Goal: Communication & Community: Answer question/provide support

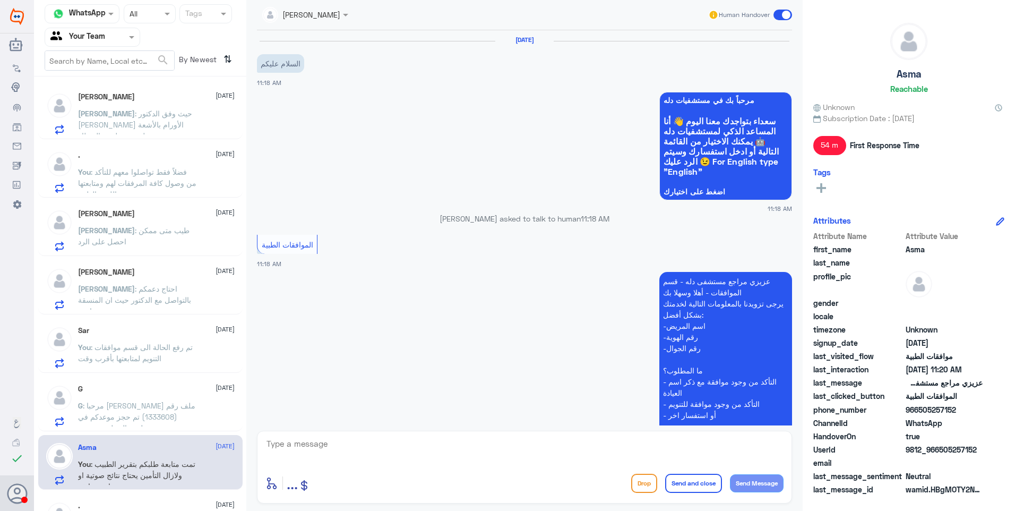
scroll to position [361, 0]
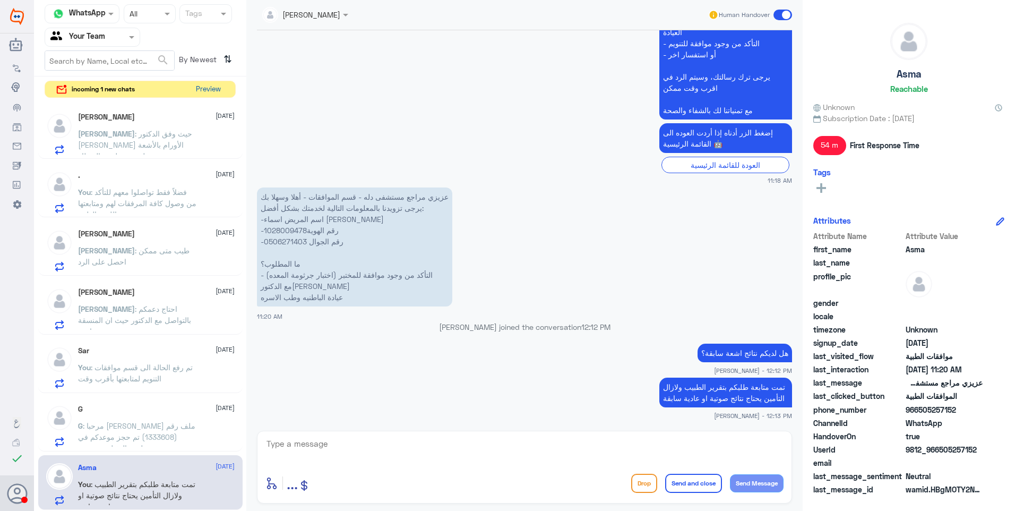
click at [196, 83] on button "Preview" at bounding box center [208, 89] width 33 height 16
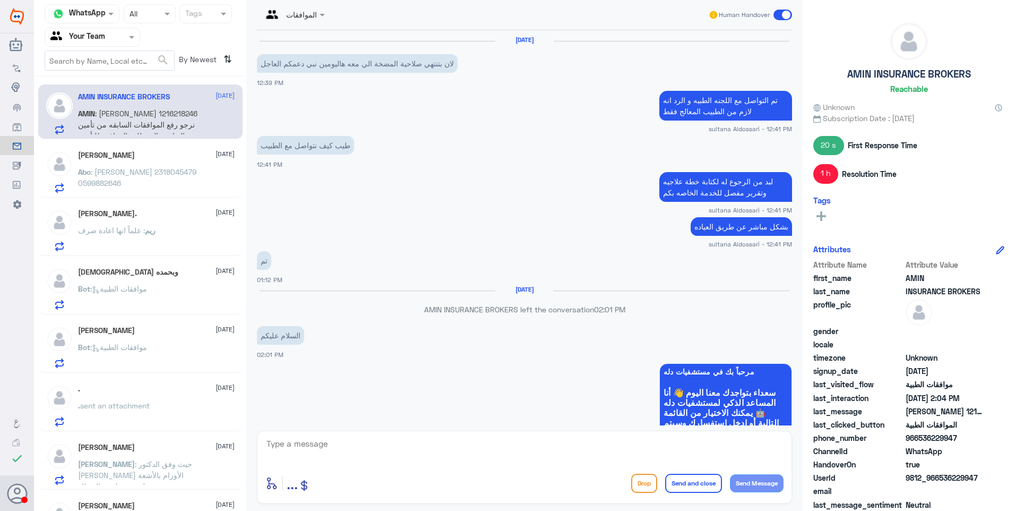
scroll to position [939, 0]
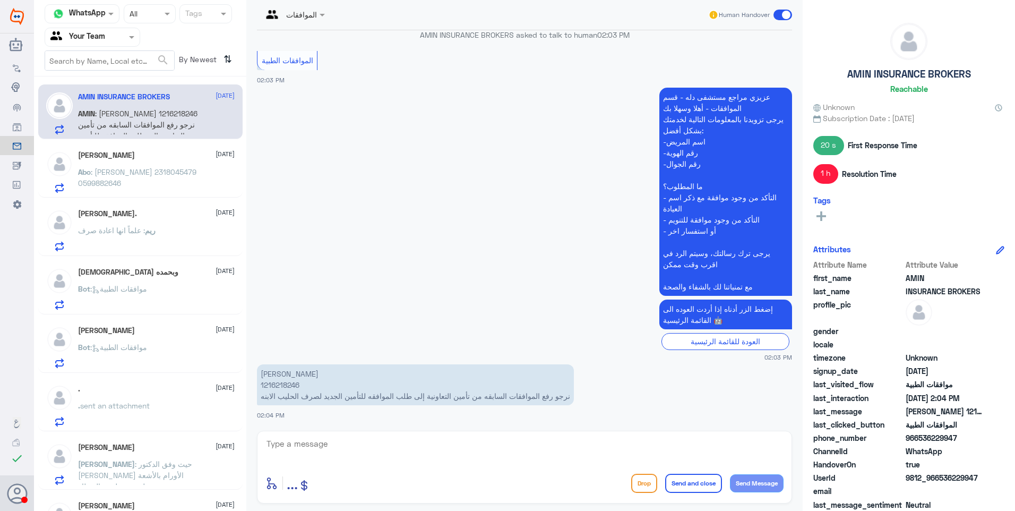
click at [286, 386] on p "[PERSON_NAME] 1216218246 نرجو رفع الموافقات السابقه من تأمين التعاونية إلى طلب …" at bounding box center [415, 384] width 317 height 41
copy p "1216218246"
drag, startPoint x: 542, startPoint y: 398, endPoint x: 356, endPoint y: 395, distance: 186.4
click at [356, 395] on p "[PERSON_NAME] 1216218246 نرجو رفع الموافقات السابقه من تأمين التعاونية إلى طلب …" at bounding box center [415, 384] width 317 height 41
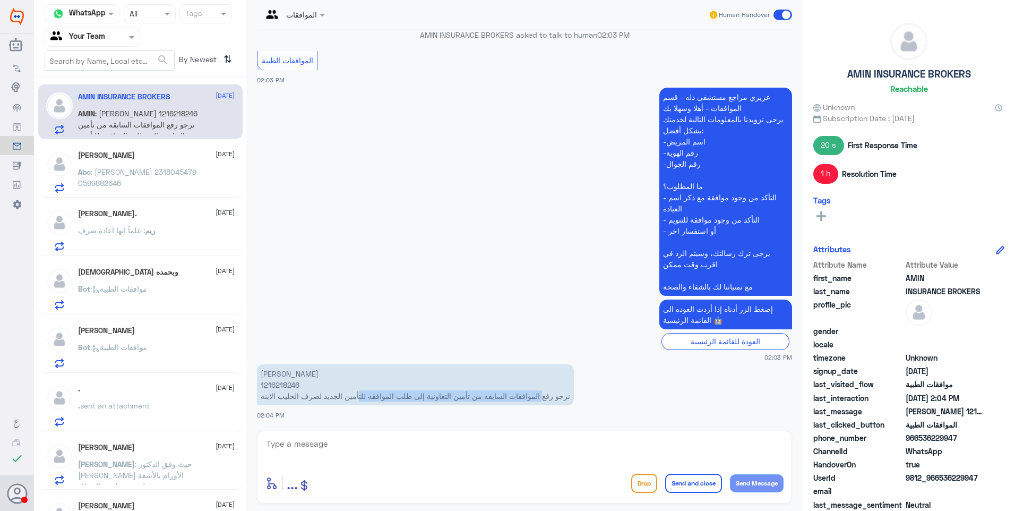
drag, startPoint x: 356, startPoint y: 395, endPoint x: 386, endPoint y: 401, distance: 30.9
click at [386, 401] on p "[PERSON_NAME] 1216218246 نرجو رفع الموافقات السابقه من تأمين التعاونية إلى طلب …" at bounding box center [415, 384] width 317 height 41
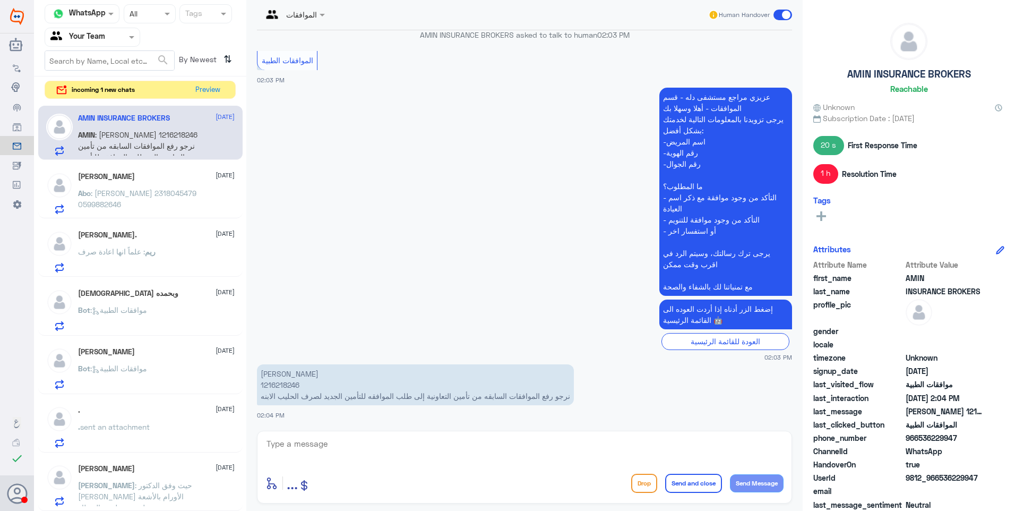
click at [339, 443] on textarea at bounding box center [525, 450] width 518 height 26
type textarea "م"
type textarea "تم متابعة طلبكم برفع اخر ثلاث موافقات لنفس نوع الحليب على التعاونية"
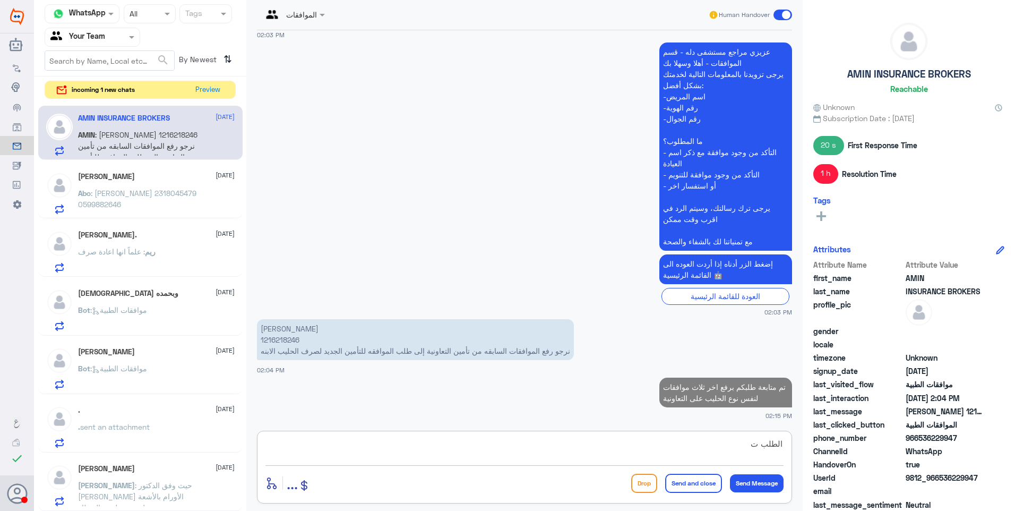
scroll to position [981, 0]
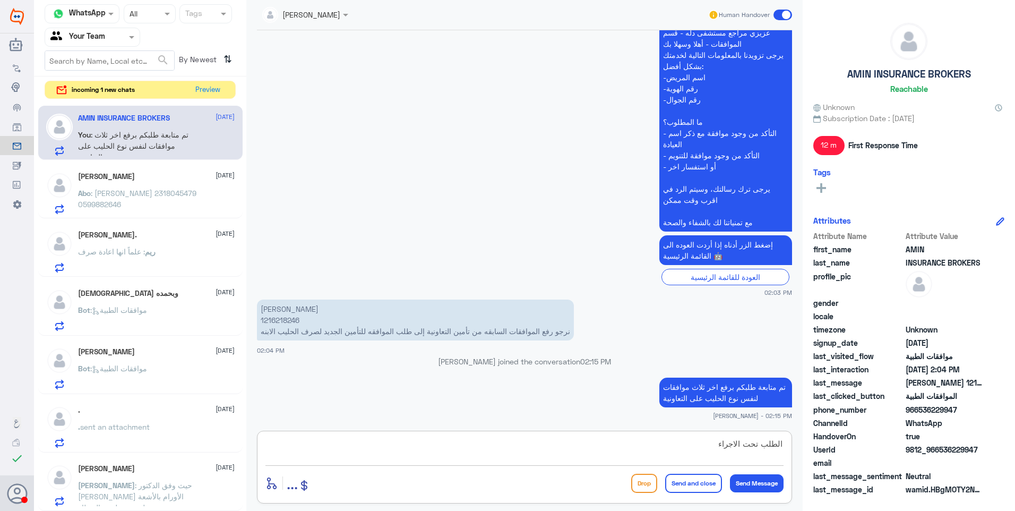
type textarea "الطلب تحت الاجراء"
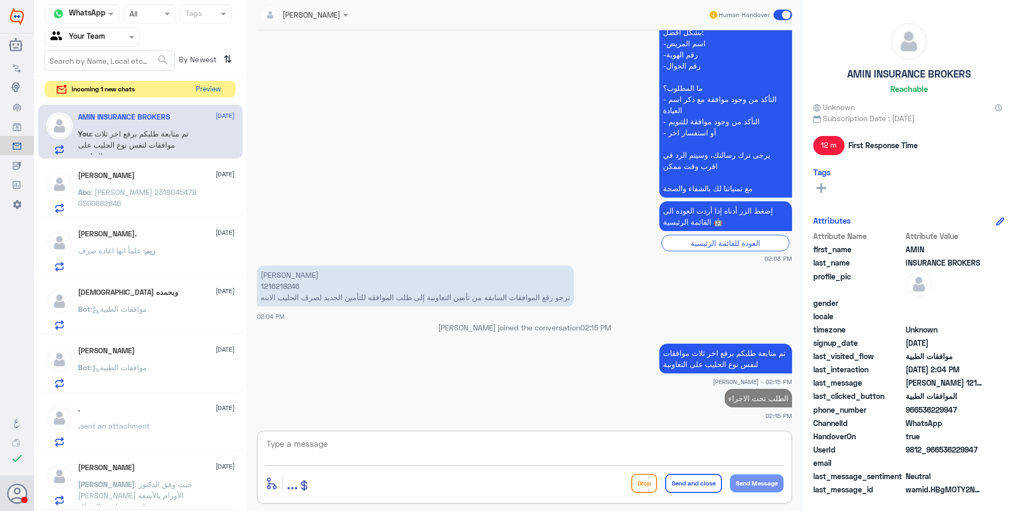
click at [211, 87] on button "Preview" at bounding box center [208, 89] width 33 height 16
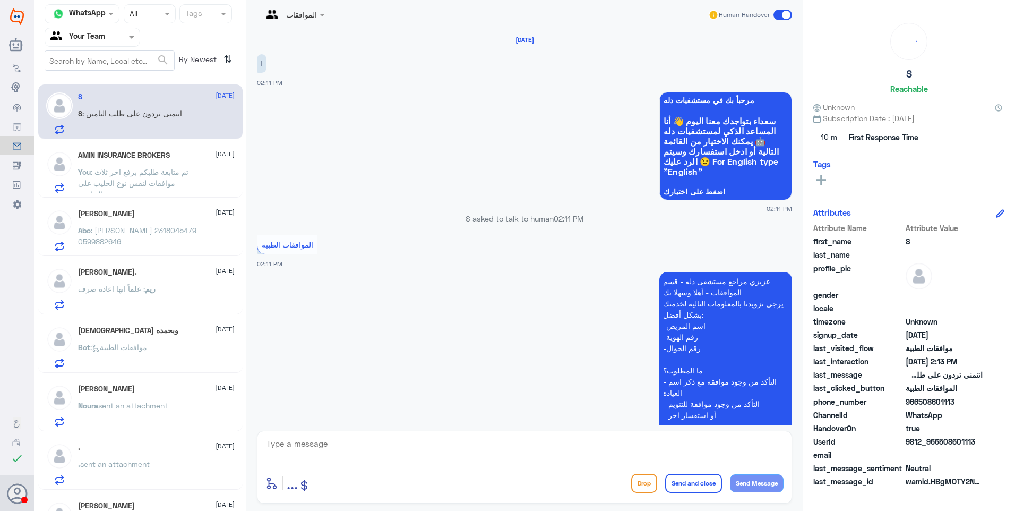
scroll to position [343, 0]
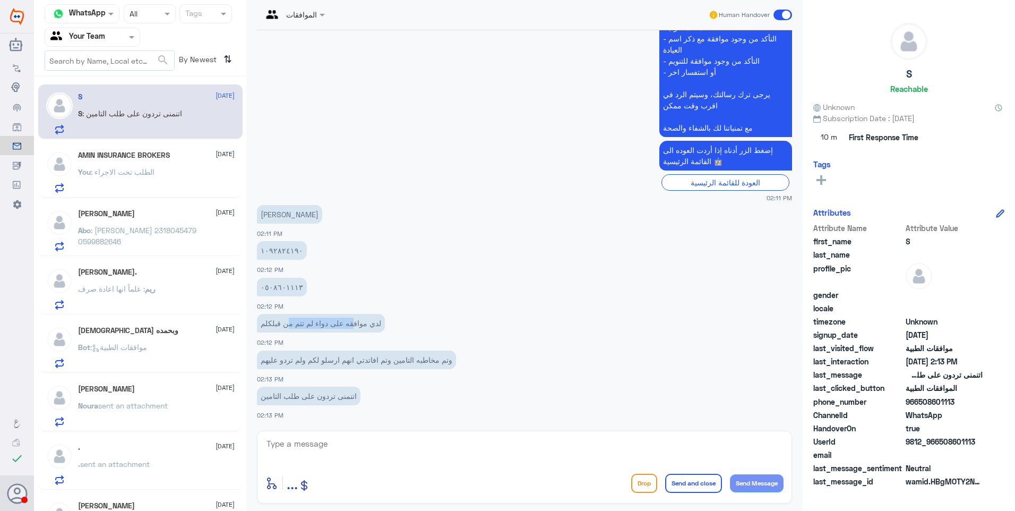
drag, startPoint x: 357, startPoint y: 318, endPoint x: 249, endPoint y: 311, distance: 109.1
click at [249, 311] on div "الموافقات Human Handover [DATE] ا 02:11 PM مرحباً بك في مستشفيات دله سعداء بتوا…" at bounding box center [524, 257] width 557 height 514
drag, startPoint x: 249, startPoint y: 311, endPoint x: 316, endPoint y: 323, distance: 68.5
click at [313, 321] on p "لدي موافقه على دواء لم تتم من قبلكلم" at bounding box center [321, 323] width 128 height 19
click at [284, 444] on textarea at bounding box center [525, 450] width 518 height 26
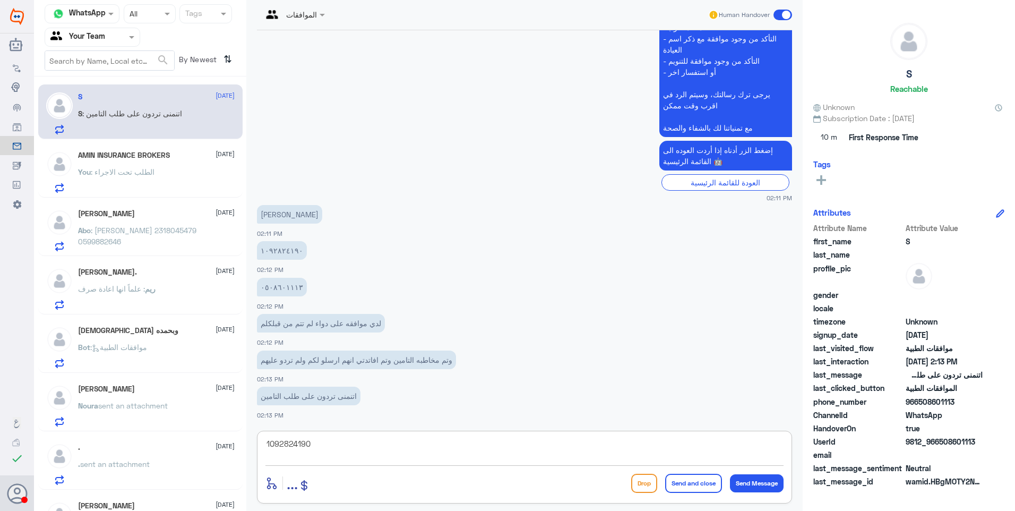
drag, startPoint x: 240, startPoint y: 433, endPoint x: 269, endPoint y: 440, distance: 29.5
click at [201, 426] on div "Channel WhatsApp Status × All Tags Agent Filter Your Team search By Newest ⇅ S …" at bounding box center [524, 257] width 981 height 514
click at [335, 443] on textarea "1092824190" at bounding box center [525, 450] width 518 height 26
drag, startPoint x: 213, startPoint y: 425, endPoint x: 196, endPoint y: 422, distance: 17.4
click at [198, 422] on div "Channel WhatsApp Status × All Tags Agent Filter Your Team search By Newest ⇅ S …" at bounding box center [524, 257] width 981 height 514
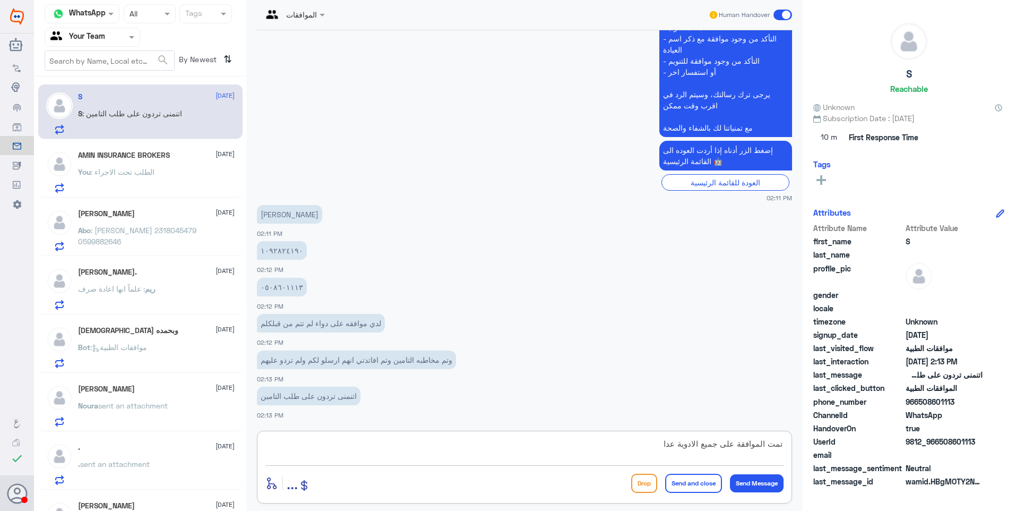
paste textarea "SoftenGel 15 ml Sticks"
type textarea "تمت الموافقة على جميع الادوية عدا SoftenGel 15 ml Sticks"
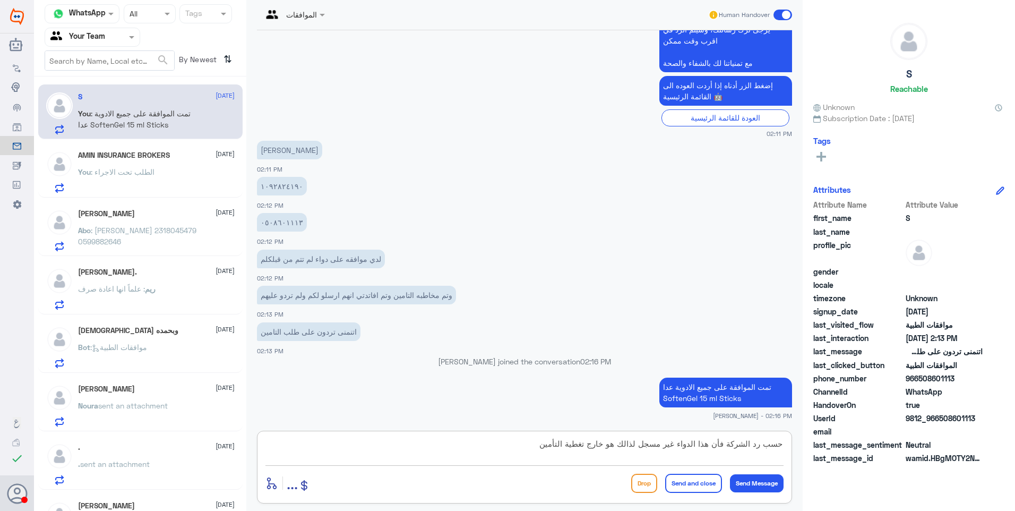
type textarea "حسب رد الشركة فأن هذا الدواء غير مسجل لذالك هو خارج تغطية التأمين"
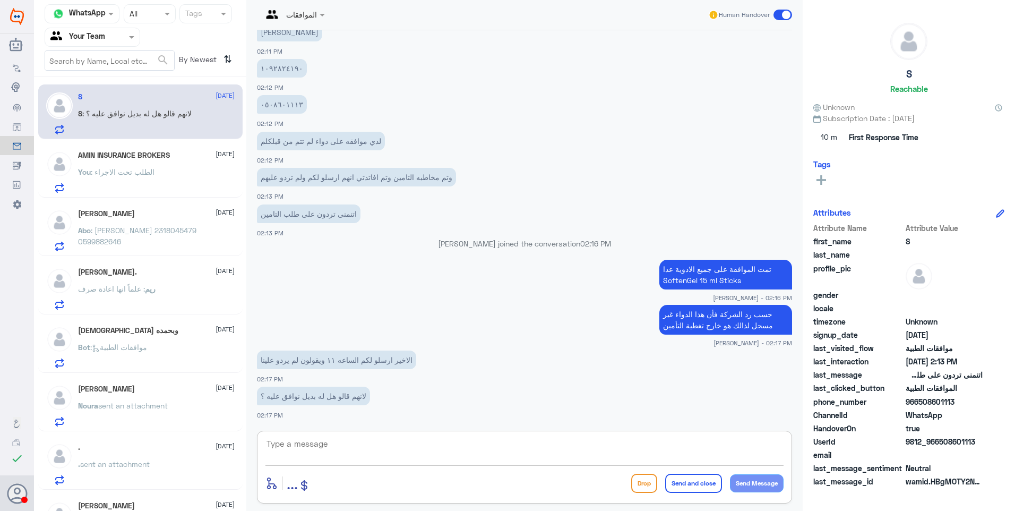
scroll to position [543, 0]
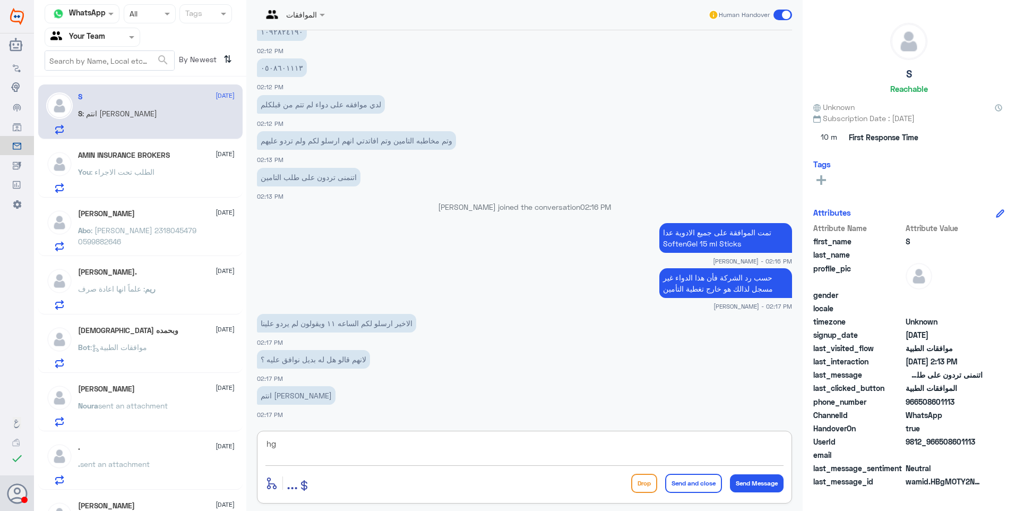
type textarea "h"
type textarea "البديل يتم ارساله من قبل الصيدلاني اللي صرفت من عنده"
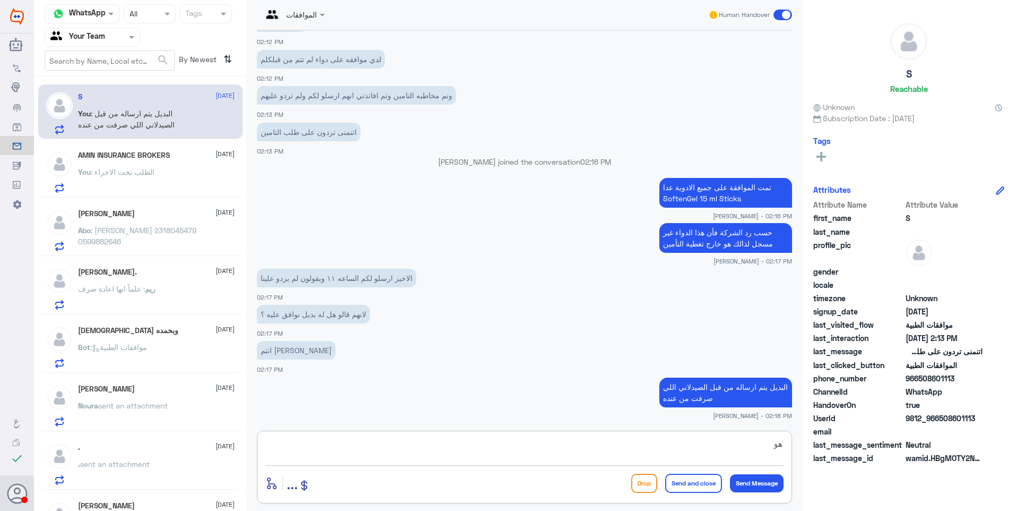
type textarea "ه"
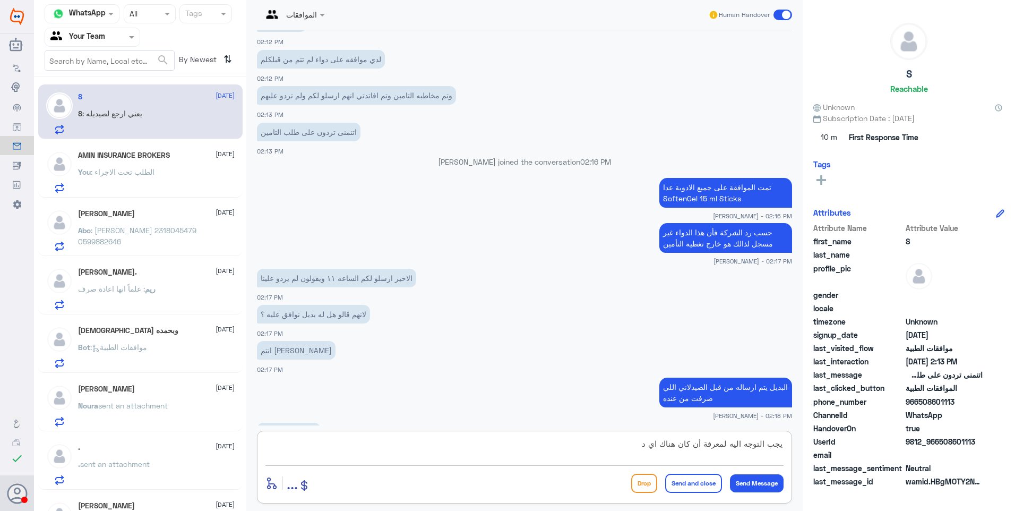
scroll to position [624, 0]
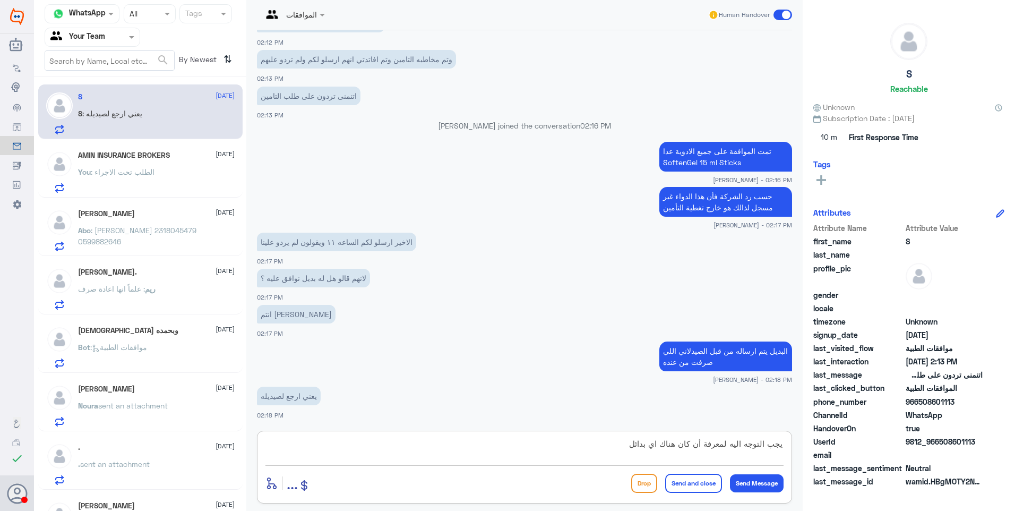
type textarea "يجب التوجه اليه لمعرفة أن كان هناك اي بدائل"
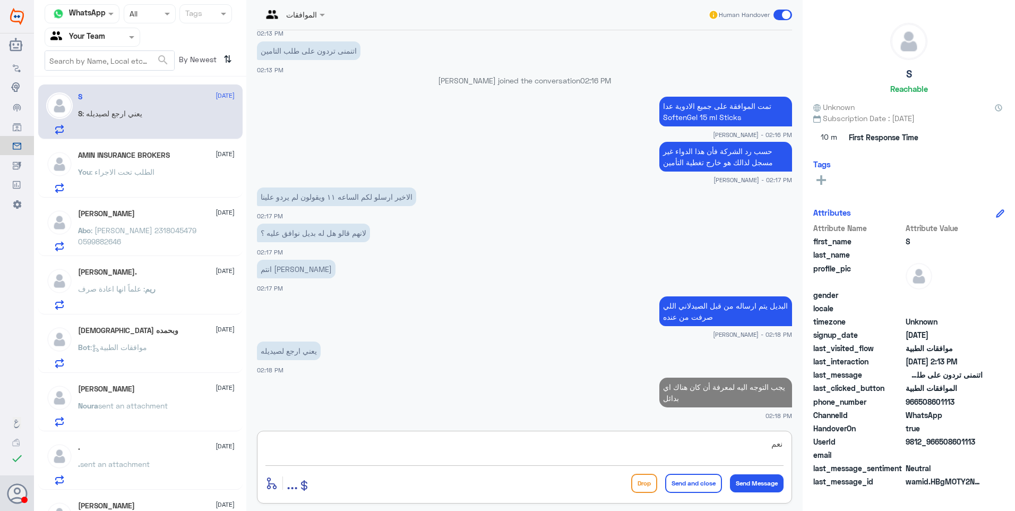
type textarea "نعم"
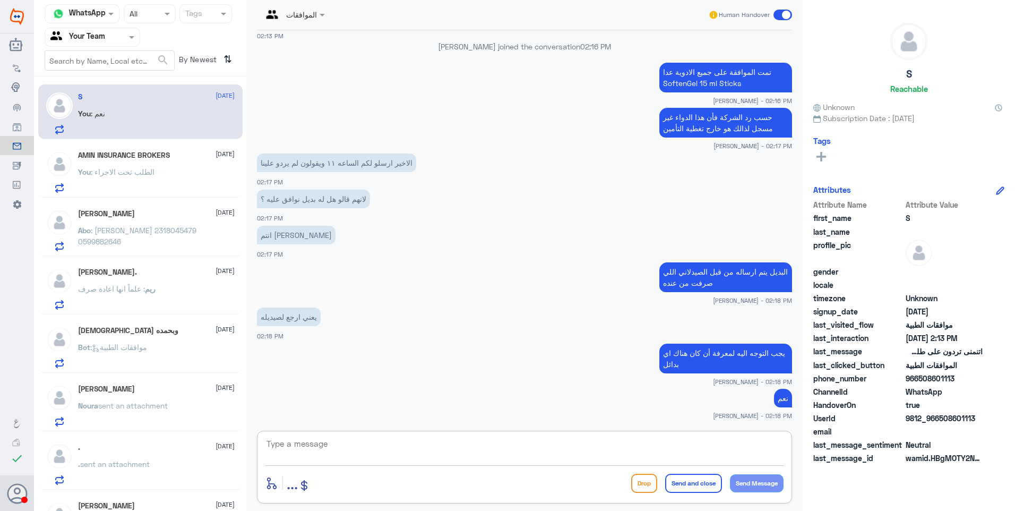
scroll to position [740, 0]
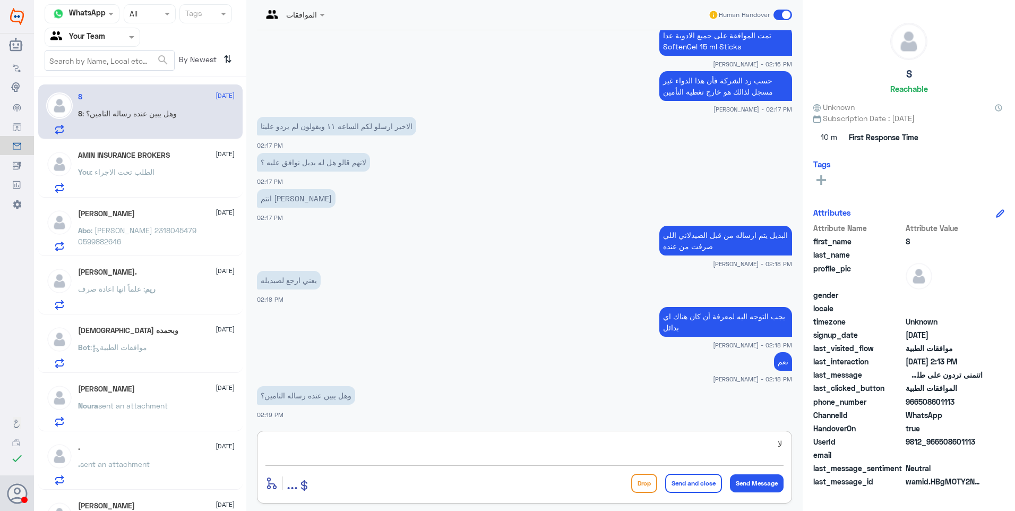
type textarea "لا"
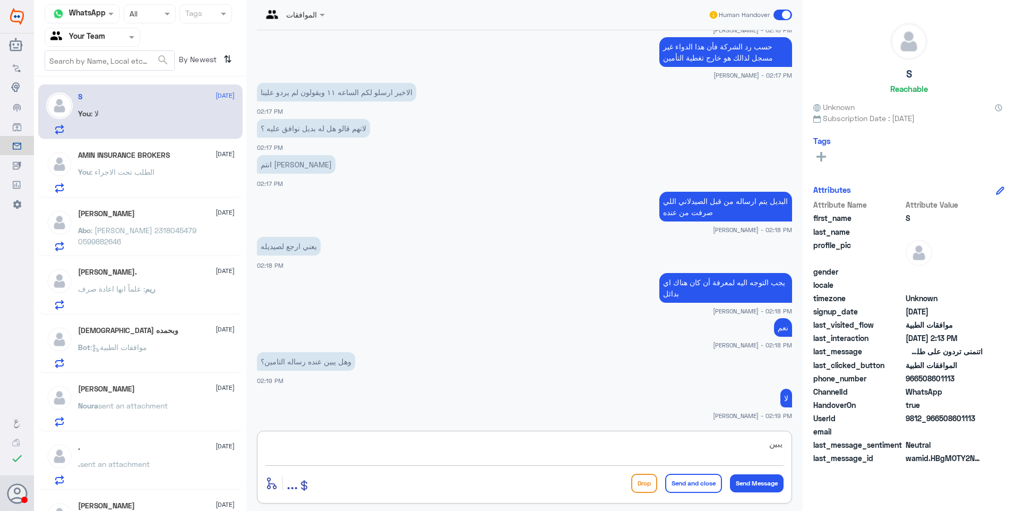
scroll to position [810, 0]
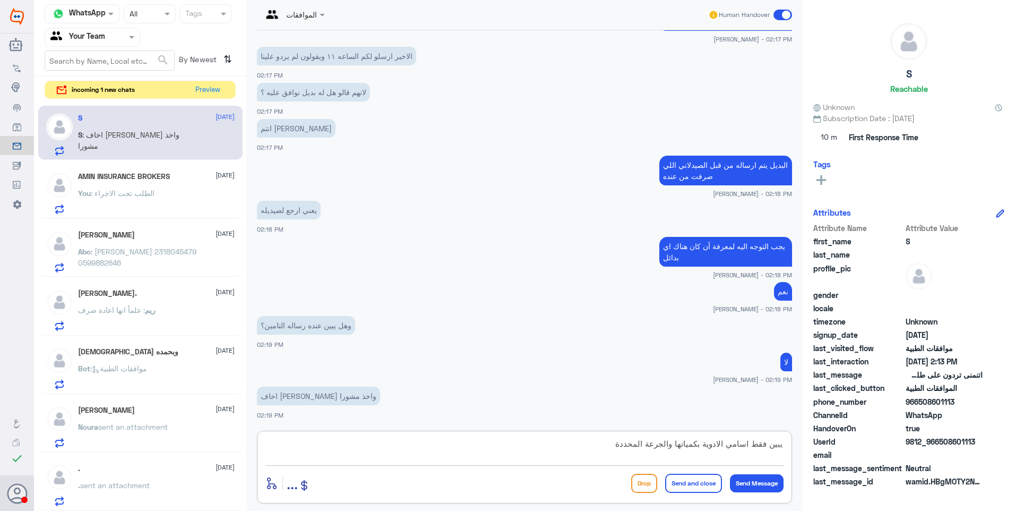
type textarea "يبين فقط اسامي الادوية بكمياتها والجرعة المحددة"
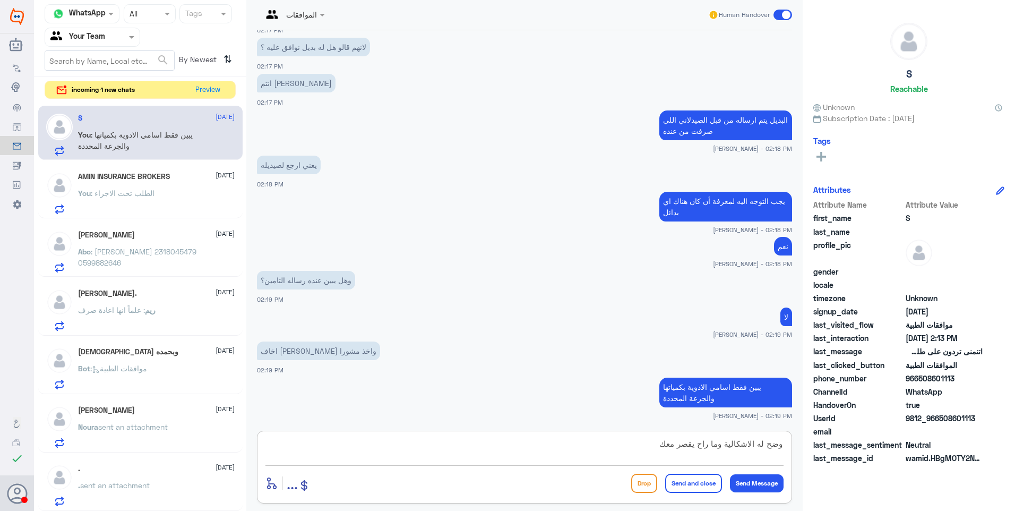
type textarea "وضح له الاشكالية وما راح يقصر معك"
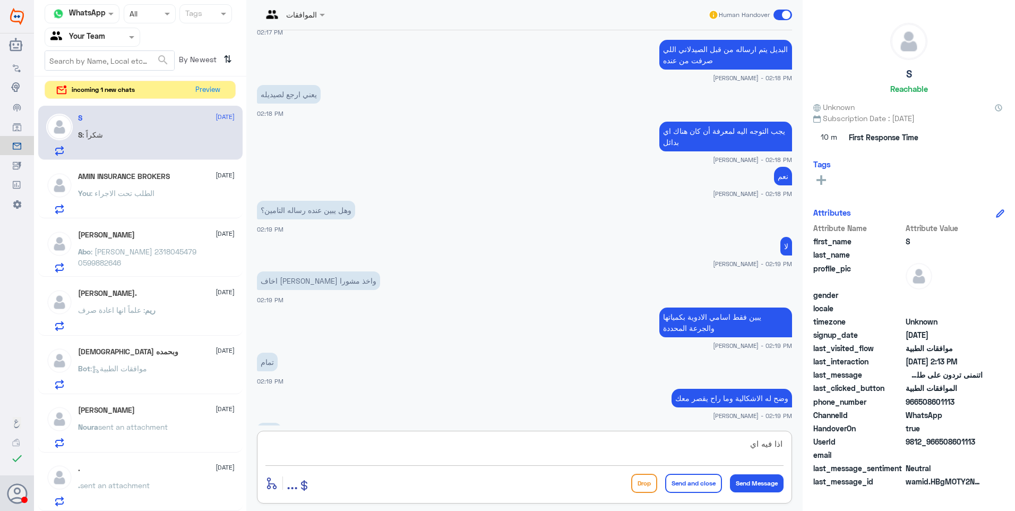
scroll to position [926, 0]
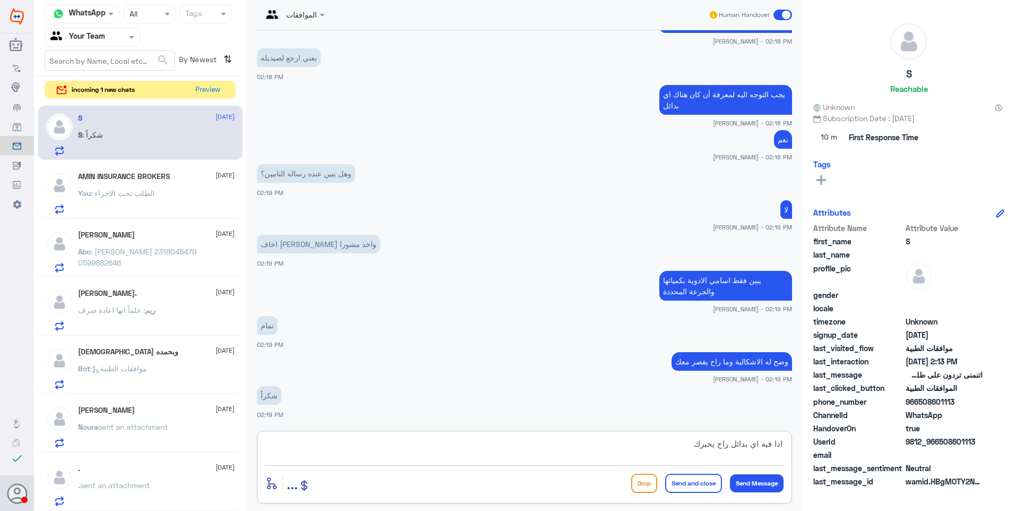
type textarea "اذا فيه اي بدائل راح يخبرك"
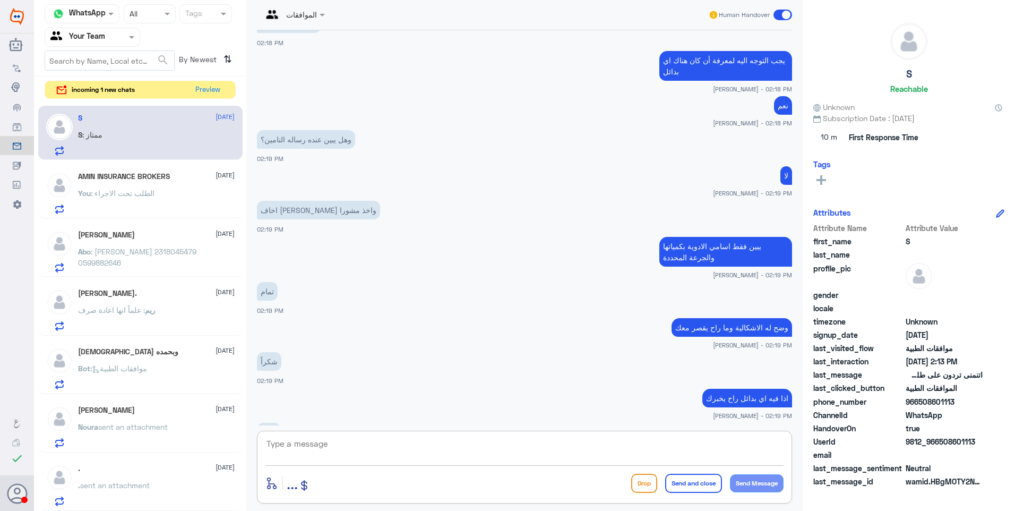
scroll to position [996, 0]
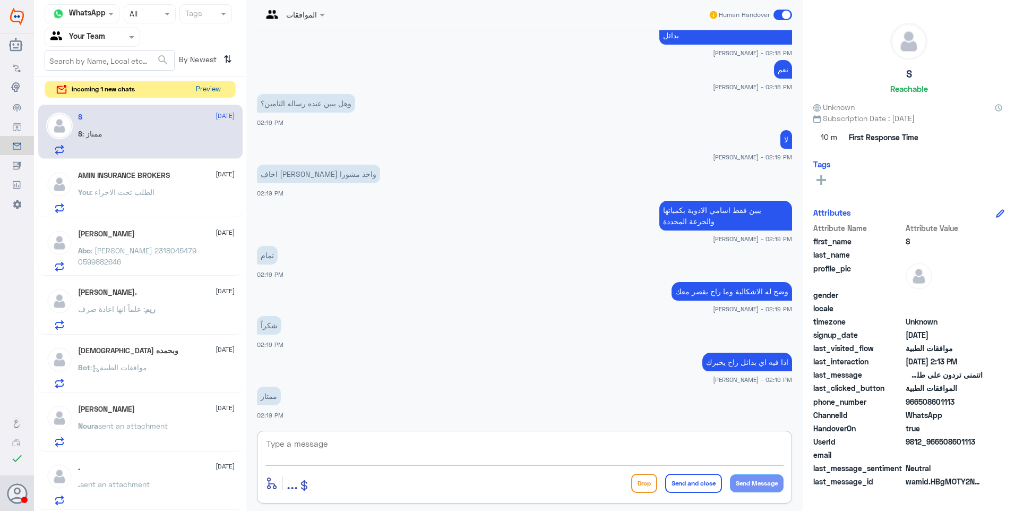
click at [208, 90] on button "Preview" at bounding box center [208, 89] width 33 height 16
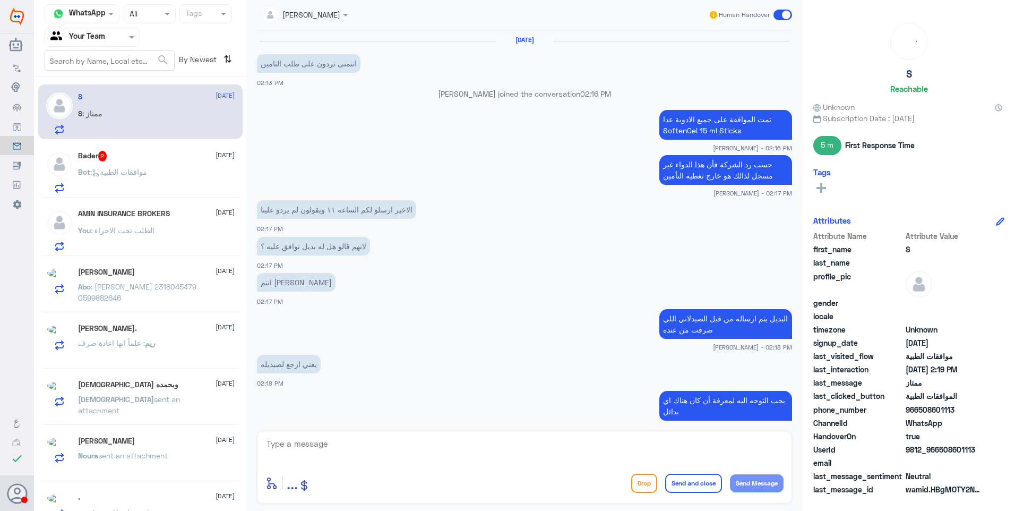
scroll to position [377, 0]
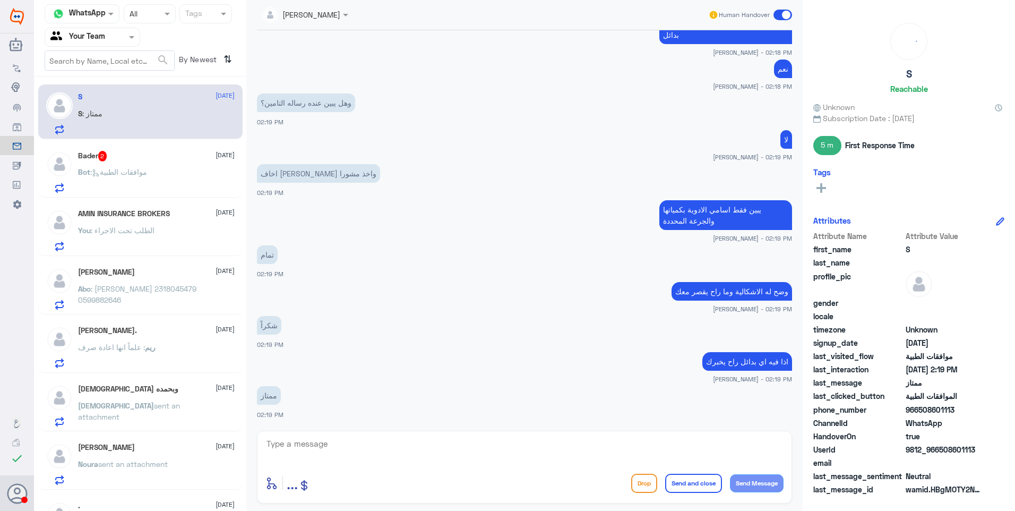
click at [147, 173] on span ": موافقات الطبية" at bounding box center [118, 171] width 57 height 9
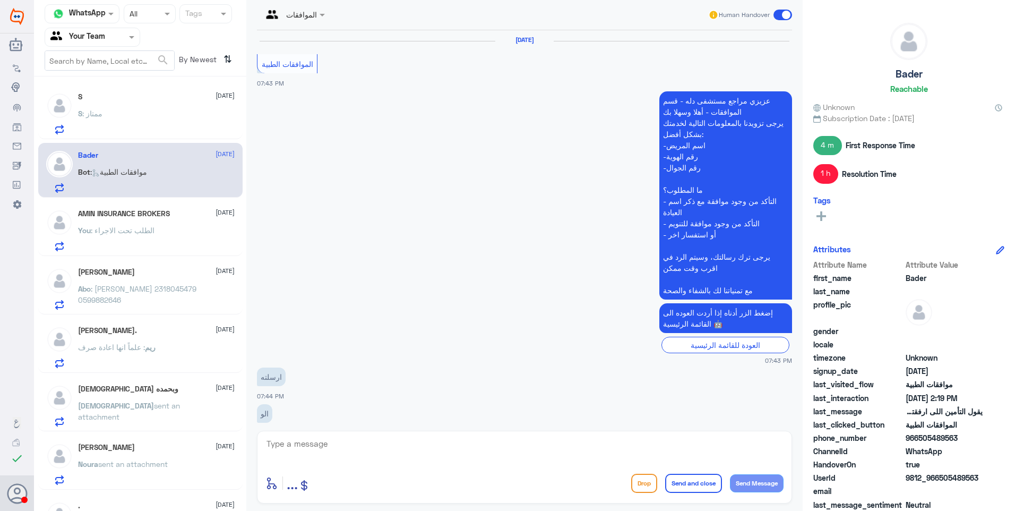
scroll to position [879, 0]
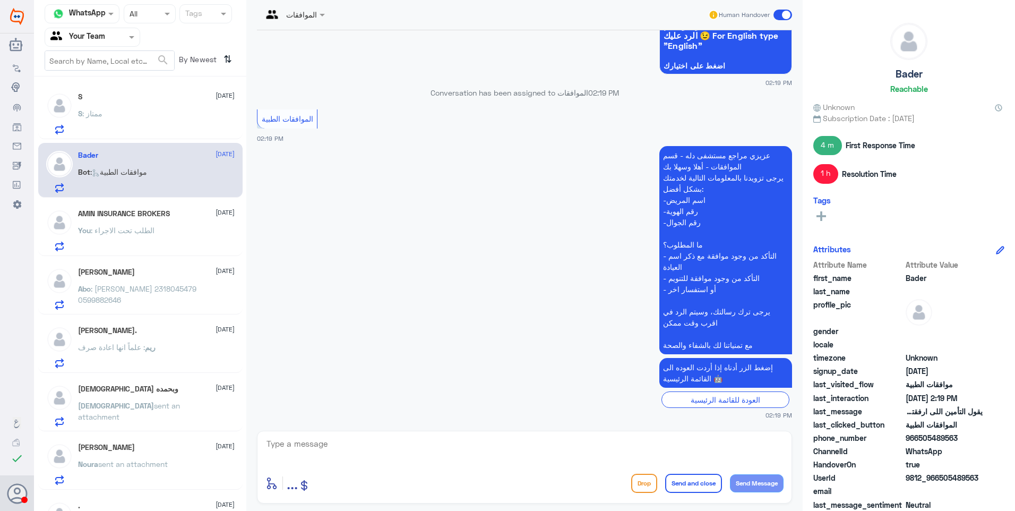
click at [121, 98] on div "S [DATE]" at bounding box center [156, 96] width 157 height 9
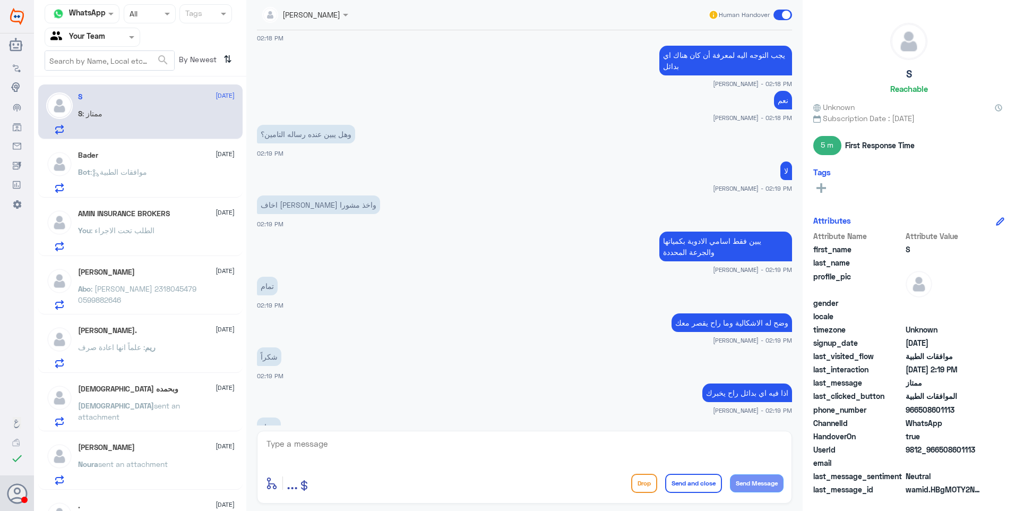
scroll to position [377, 0]
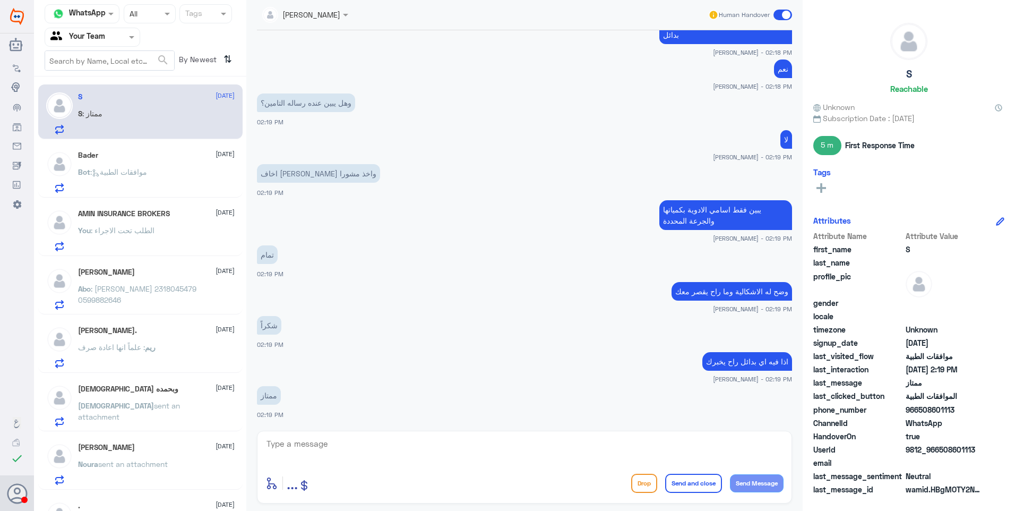
click at [106, 170] on span ": موافقات الطبية" at bounding box center [118, 171] width 57 height 9
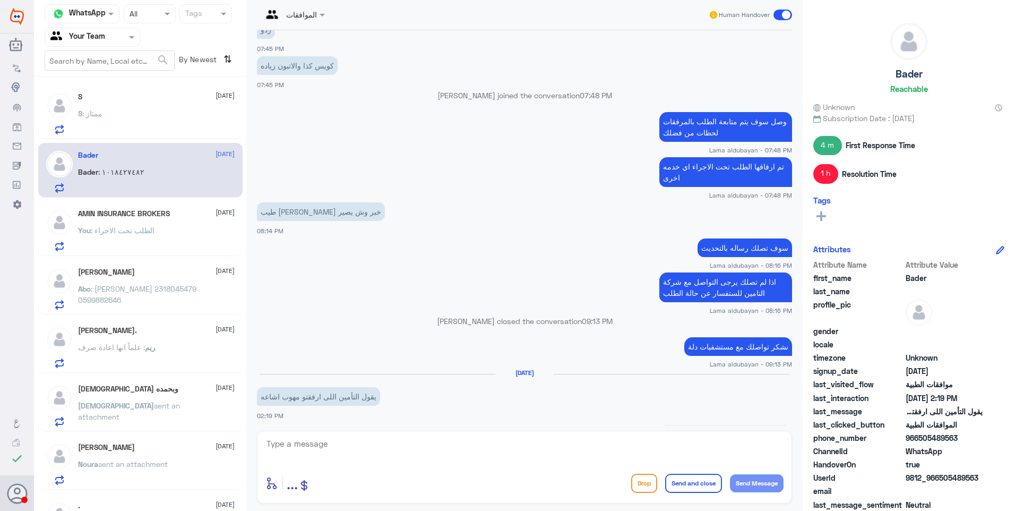
scroll to position [951, 0]
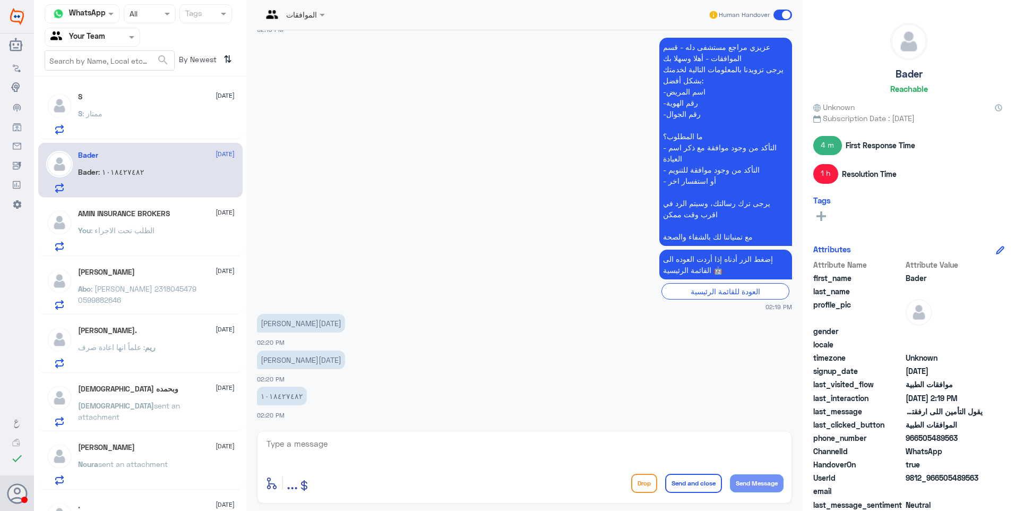
click at [123, 124] on div "S : ممتاز" at bounding box center [156, 122] width 157 height 24
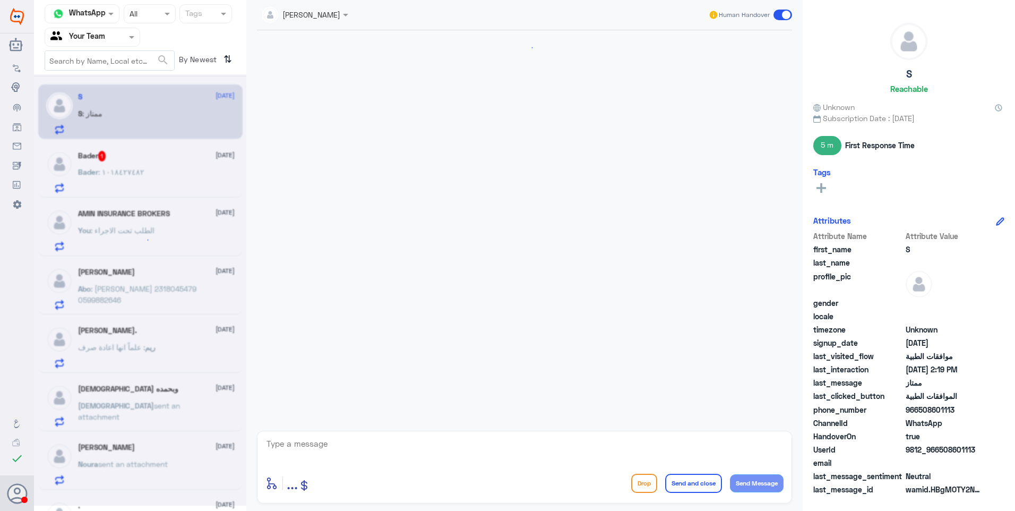
scroll to position [377, 0]
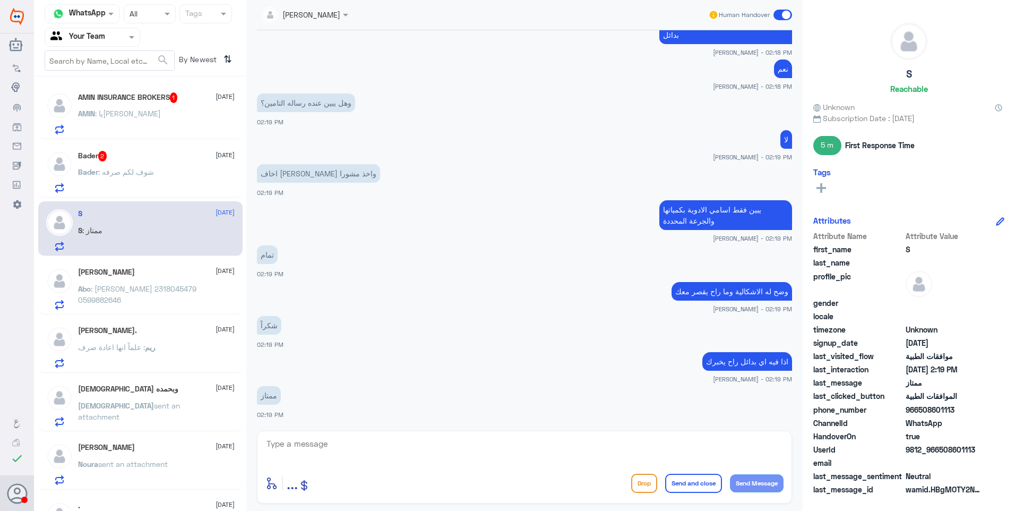
click at [167, 159] on div "Bader 2 [DATE]" at bounding box center [156, 156] width 157 height 11
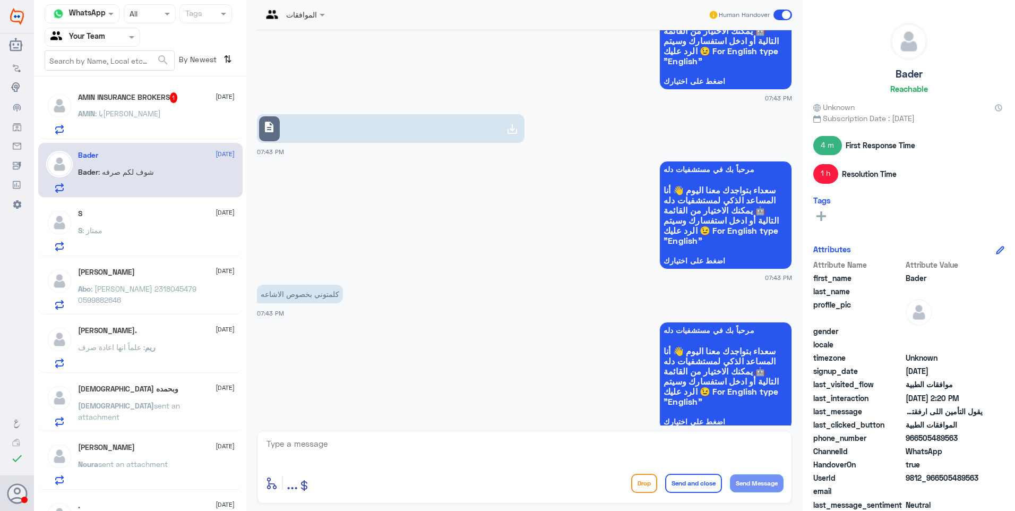
scroll to position [606, 0]
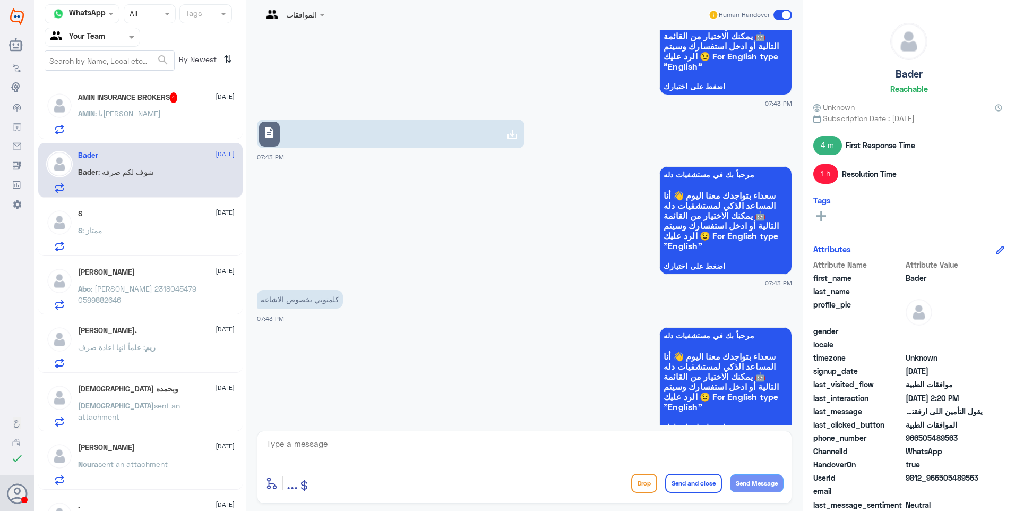
click at [381, 134] on link "description" at bounding box center [391, 133] width 268 height 29
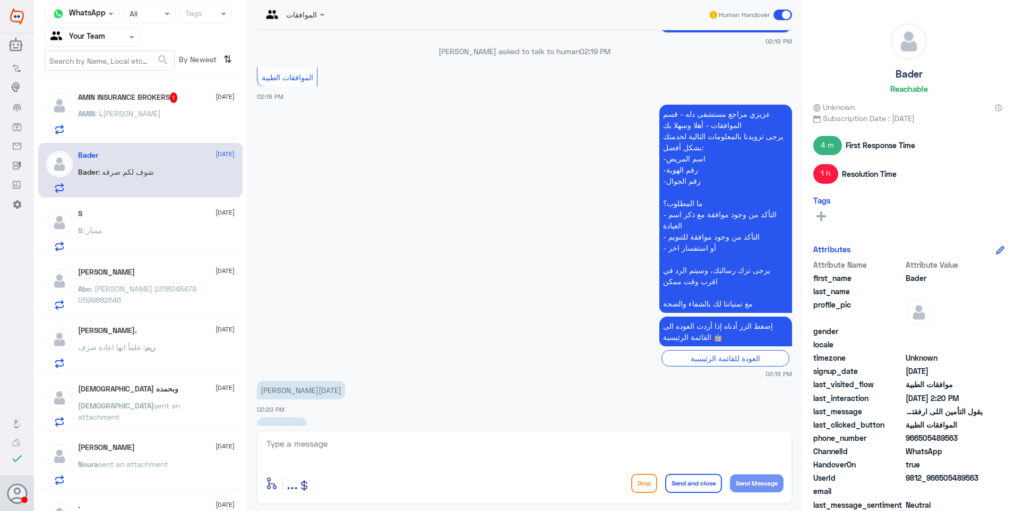
scroll to position [2171, 0]
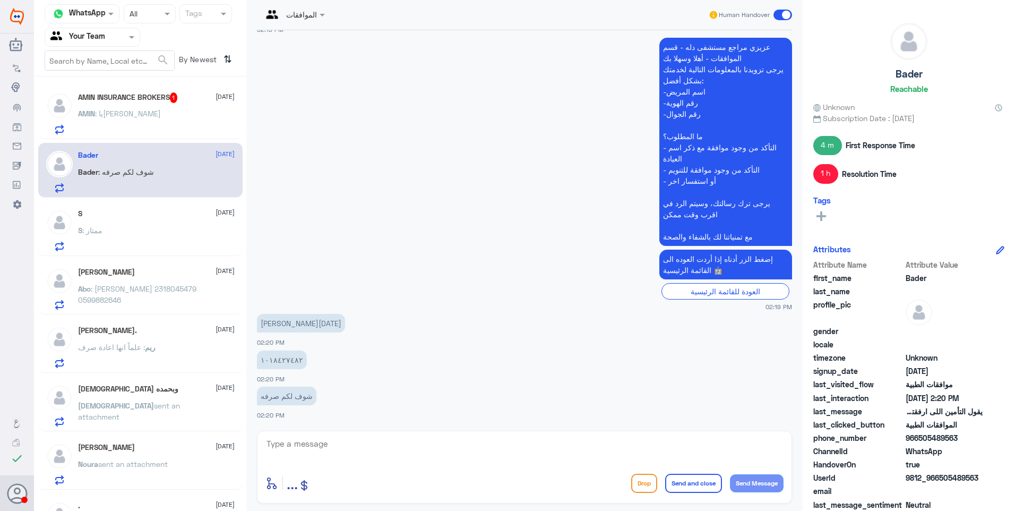
click at [293, 448] on textarea at bounding box center [525, 450] width 518 height 26
drag, startPoint x: 322, startPoint y: 447, endPoint x: 237, endPoint y: 439, distance: 85.3
click at [231, 433] on div "Channel WhatsApp Status × All Tags Agent Filter Your Team search By Newest ⇅ AM…" at bounding box center [524, 257] width 981 height 514
click at [329, 442] on textarea "1018427482" at bounding box center [525, 450] width 518 height 26
drag, startPoint x: 344, startPoint y: 447, endPoint x: 177, endPoint y: 419, distance: 169.1
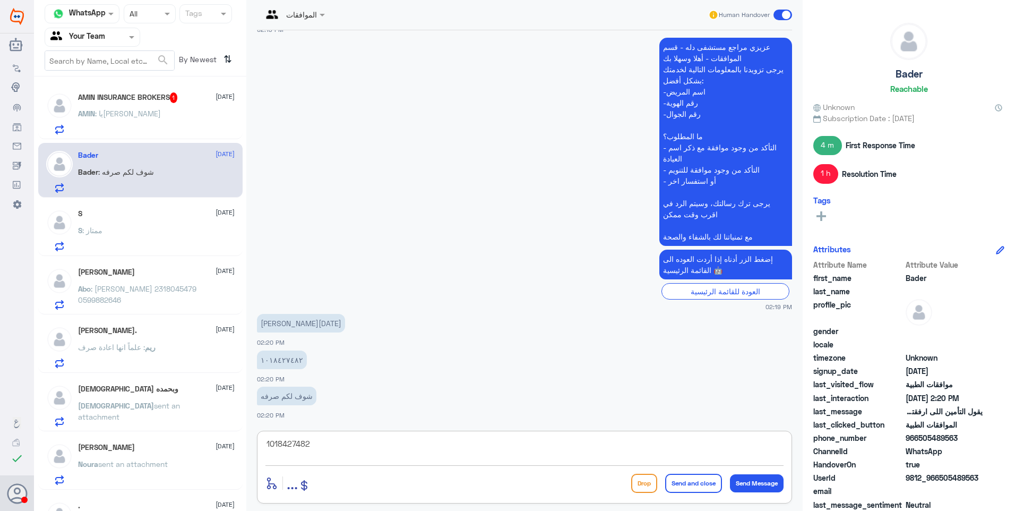
click at [177, 419] on div "Channel WhatsApp Status × All Tags Agent Filter Your Team search By Newest ⇅ AM…" at bounding box center [524, 257] width 981 height 514
type textarea "م"
type textarea "تم التحقق من وصول الاشعة الان الى التأمين مع تقرير الجلسات السابقة"
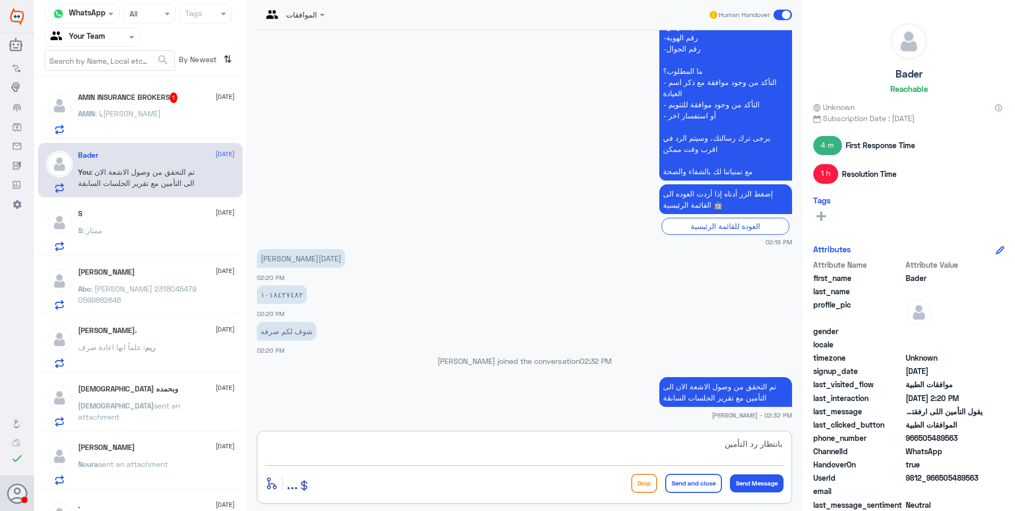
type textarea "بانتظار رد التأمين"
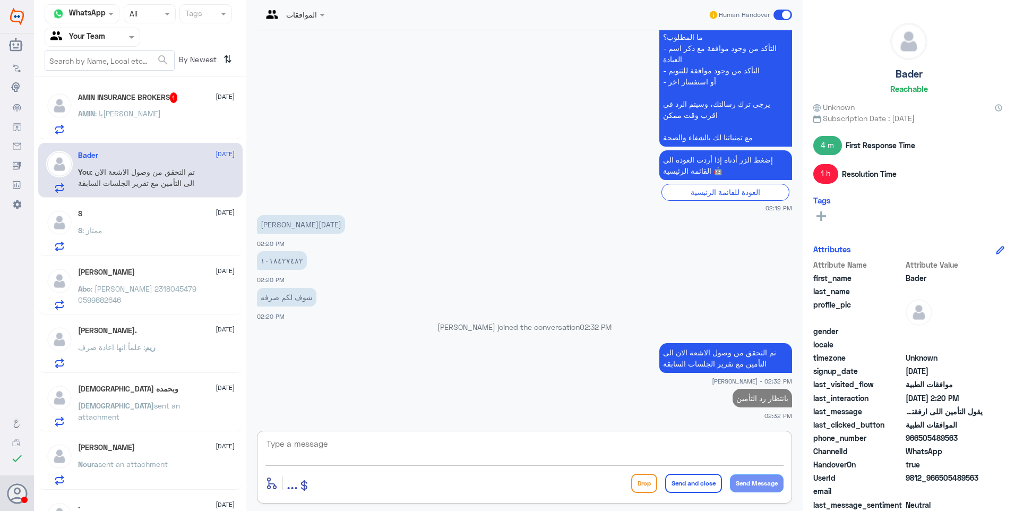
click at [159, 100] on h5 "AMIN INSURANCE BROKERS 1" at bounding box center [128, 97] width 100 height 11
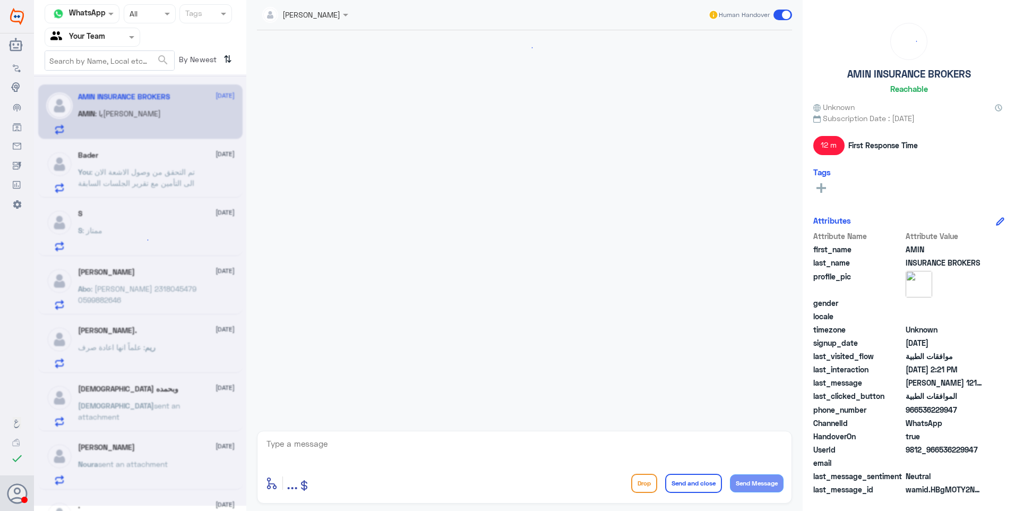
scroll to position [913, 0]
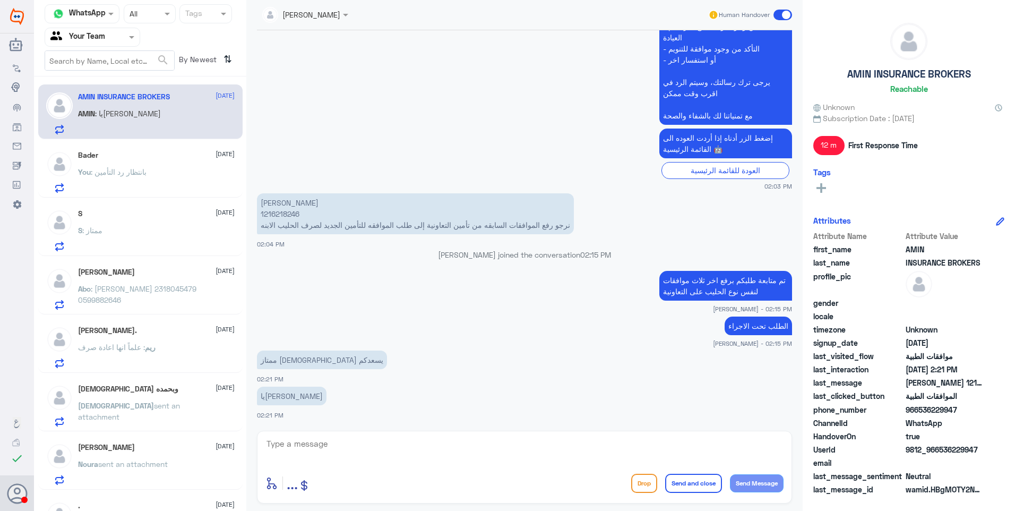
click at [281, 214] on p "[PERSON_NAME] 1216218246 نرجو رفع الموافقات السابقه من تأمين التعاونية إلى طلب …" at bounding box center [415, 213] width 317 height 41
drag, startPoint x: 281, startPoint y: 214, endPoint x: 286, endPoint y: 211, distance: 5.7
click at [281, 214] on p "[PERSON_NAME] 1216218246 نرجو رفع الموافقات السابقه من تأمين التعاونية إلى طلب …" at bounding box center [415, 213] width 317 height 41
copy p "1216218246"
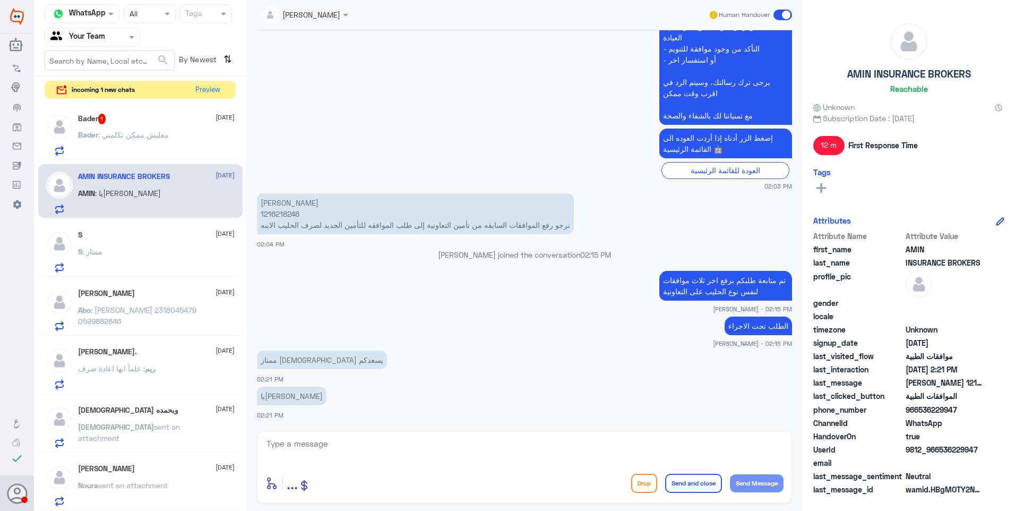
click at [172, 119] on div "Bader 1 [DATE]" at bounding box center [156, 119] width 157 height 11
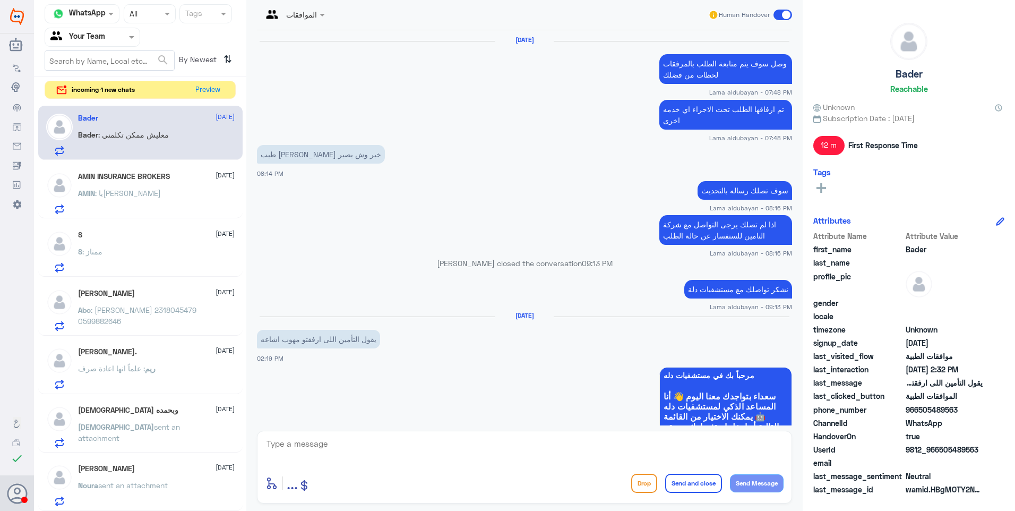
scroll to position [645, 0]
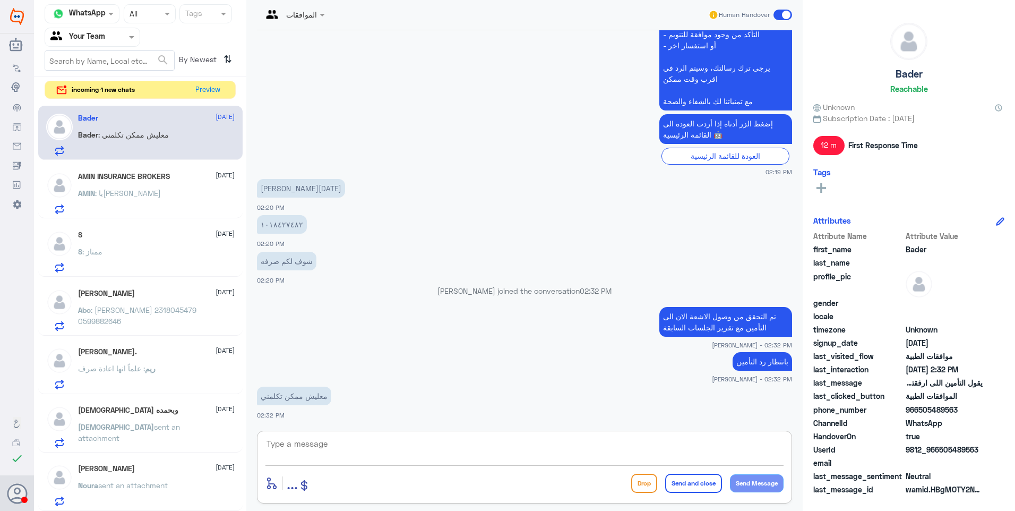
drag, startPoint x: 326, startPoint y: 442, endPoint x: 389, endPoint y: 454, distance: 64.3
click at [343, 448] on textarea at bounding box center [525, 450] width 518 height 26
type textarea "g"
type textarea "ه"
type textarea "هذا واتساب خاص بقسم موافقات دلة النخيل (رسائل فقط لا يوجد مكالمات )"
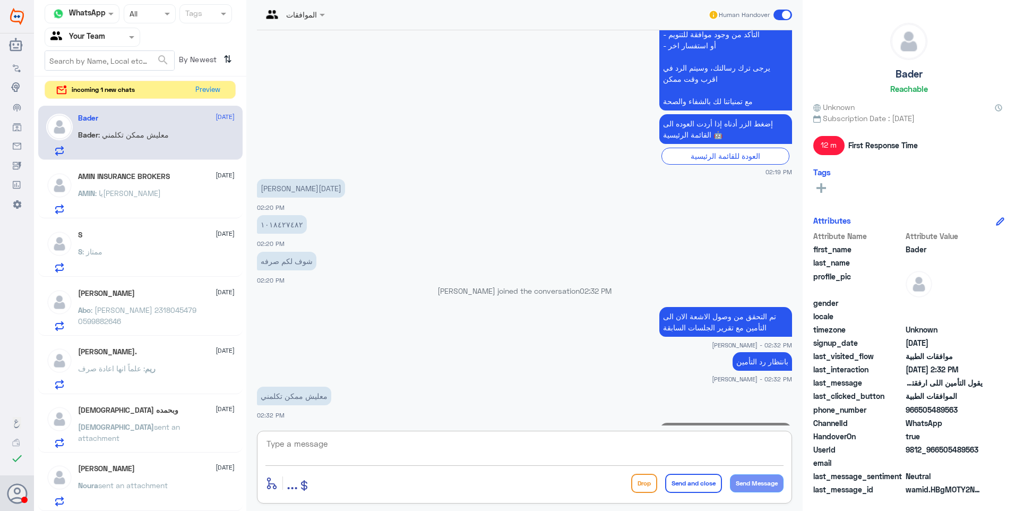
scroll to position [690, 0]
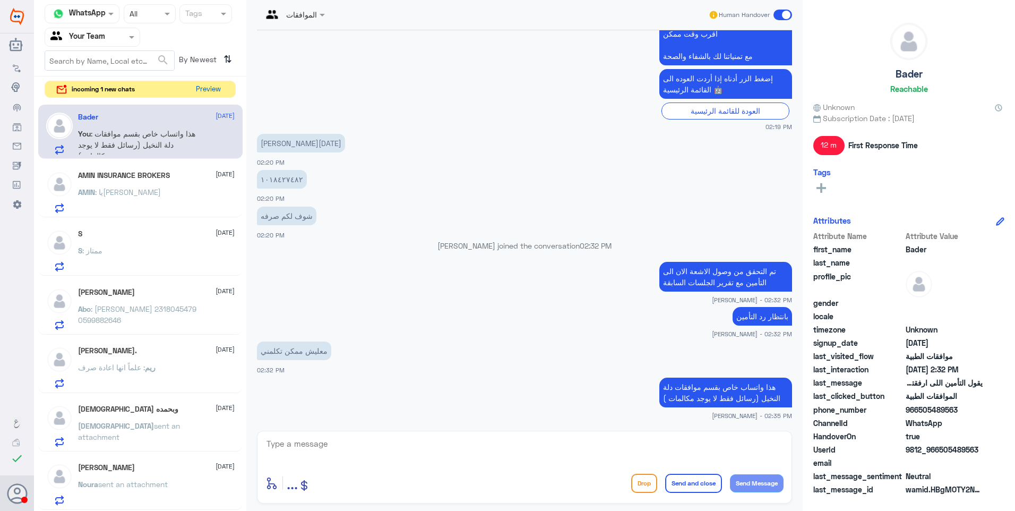
click at [207, 90] on button "Preview" at bounding box center [208, 89] width 33 height 16
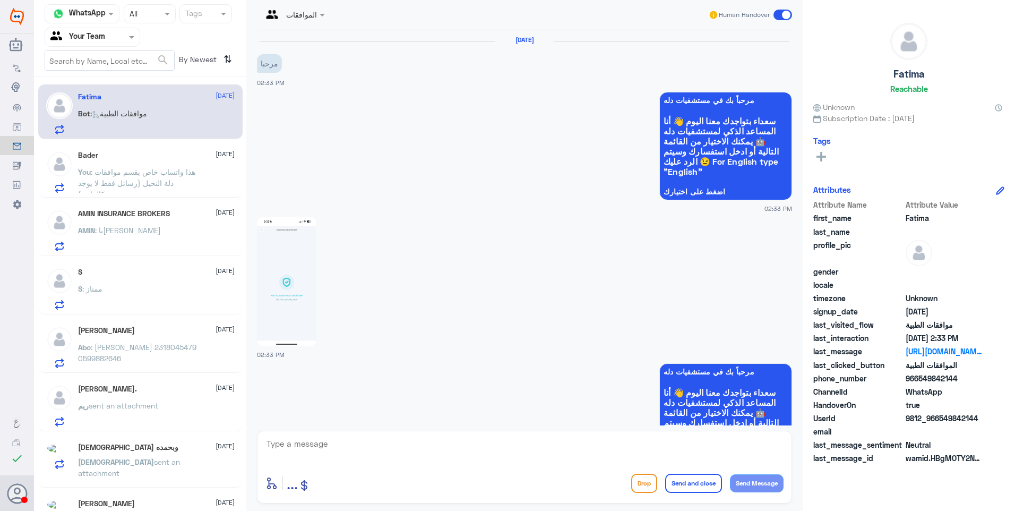
scroll to position [397, 0]
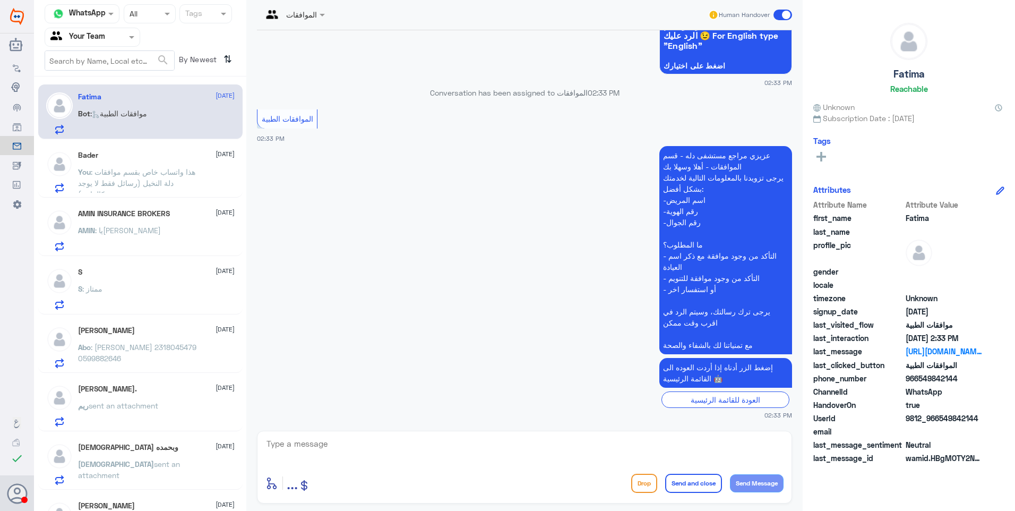
click at [135, 176] on span ": هذا واتساب خاص بقسم موافقات دلة النخيل (رسائل فقط لا يوجد مكالمات )" at bounding box center [136, 182] width 117 height 31
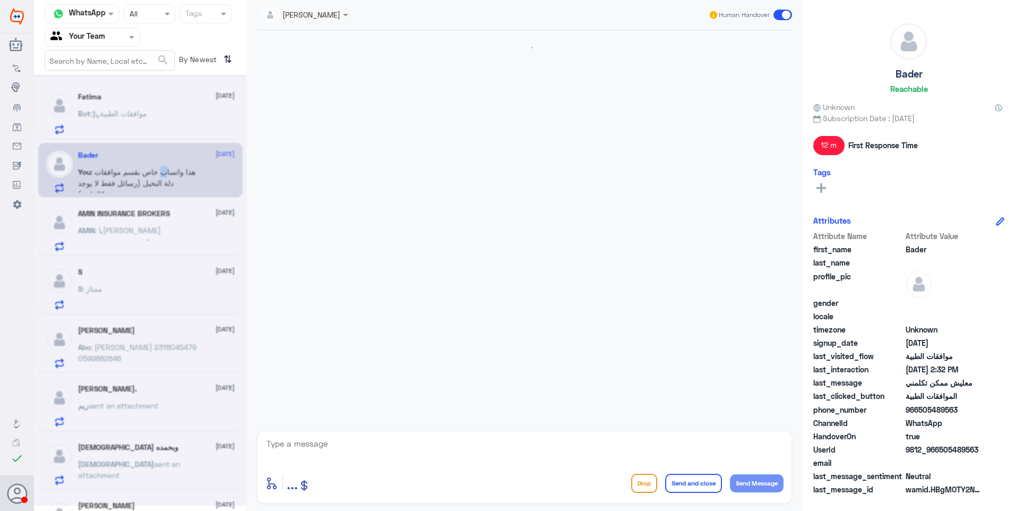
scroll to position [645, 0]
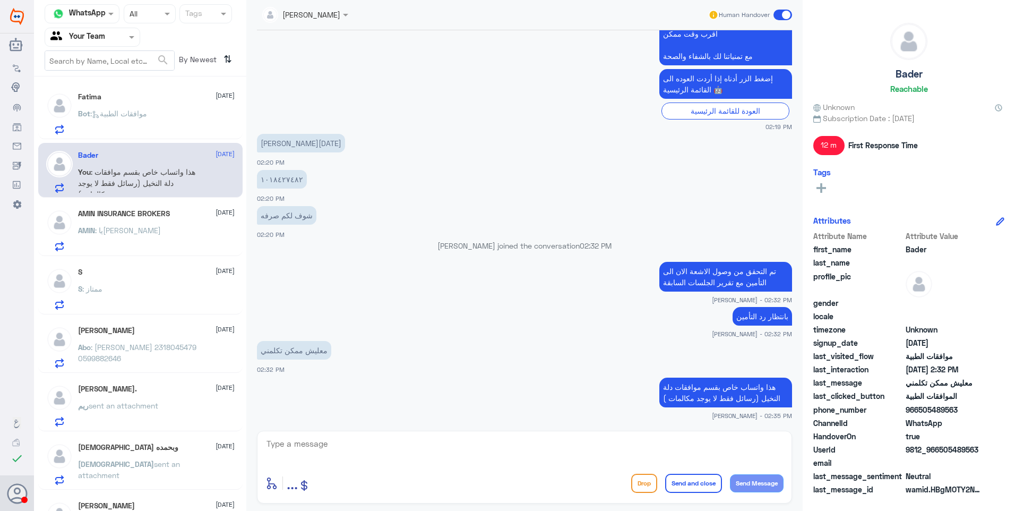
click at [162, 123] on div "Bot : موافقات الطبية" at bounding box center [156, 122] width 157 height 24
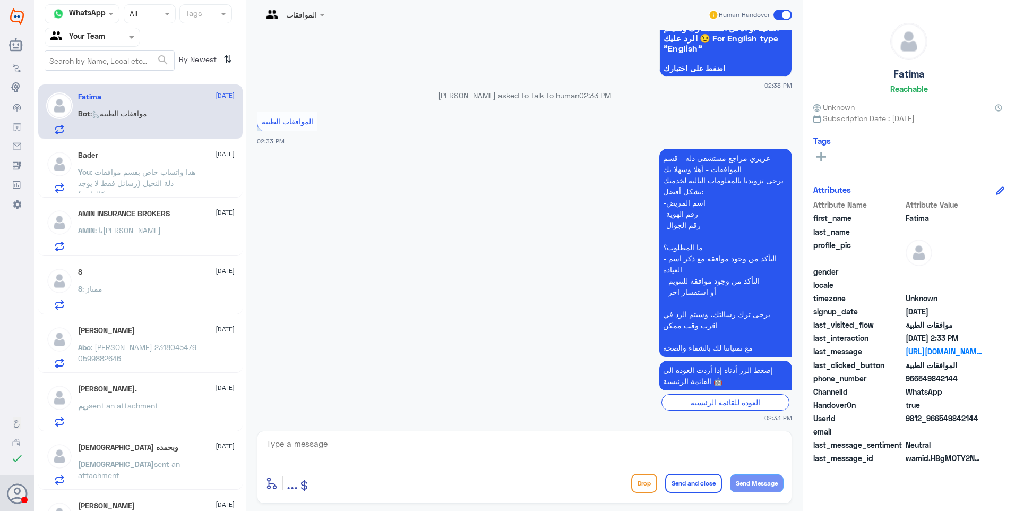
scroll to position [397, 0]
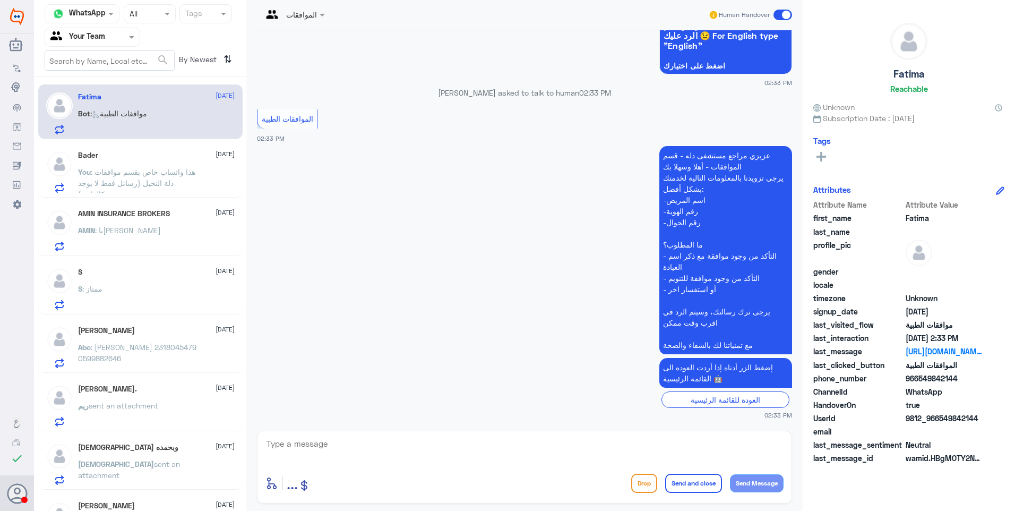
click at [154, 240] on div "AMIN : يا[PERSON_NAME]" at bounding box center [156, 239] width 157 height 24
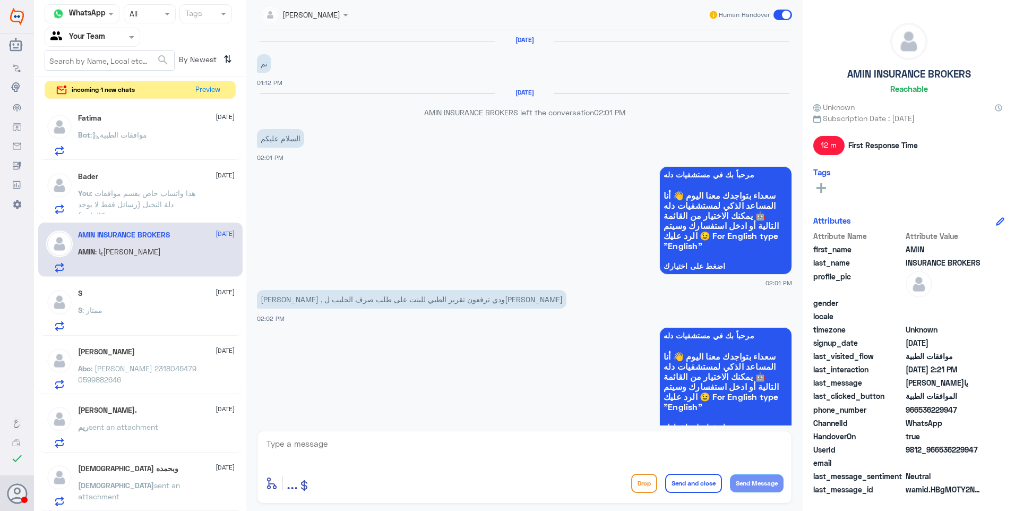
scroll to position [913, 0]
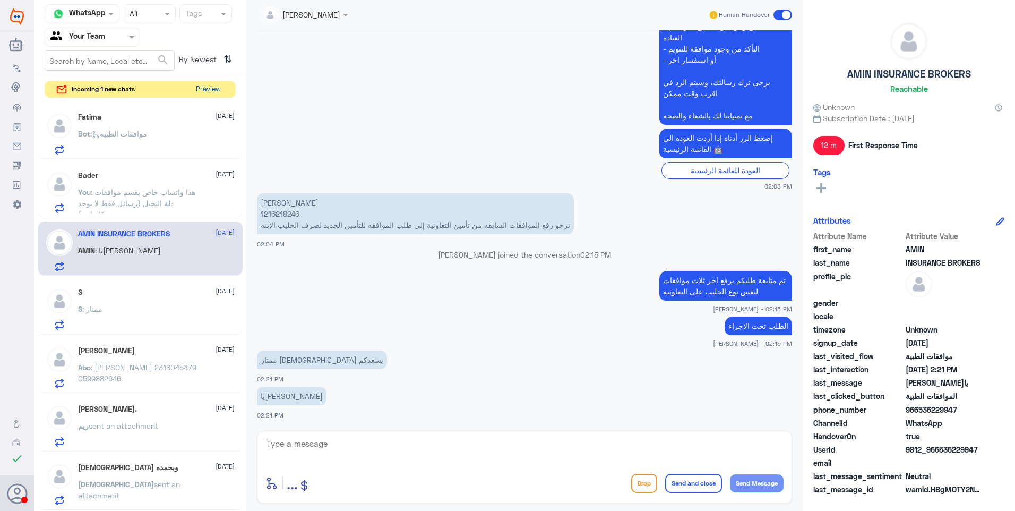
click at [209, 92] on button "Preview" at bounding box center [208, 89] width 33 height 16
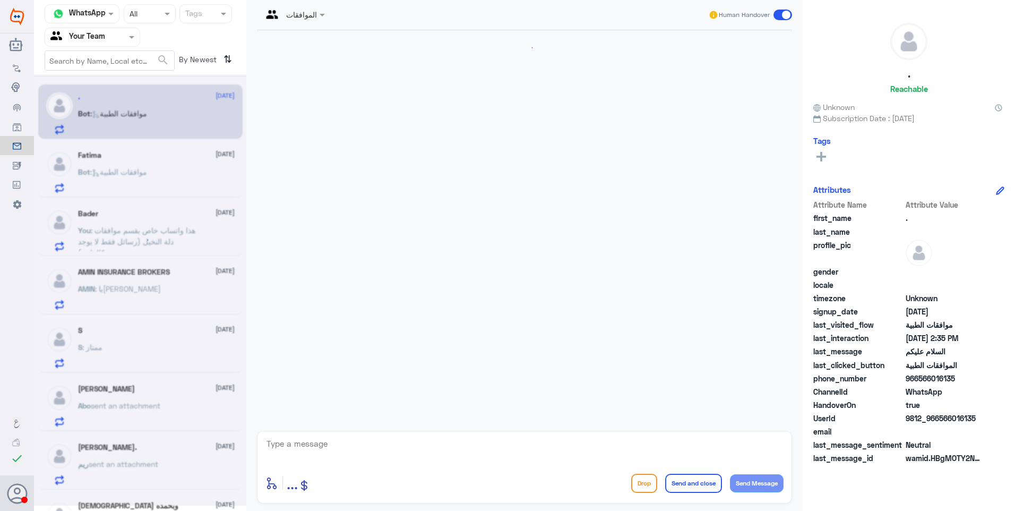
scroll to position [144, 0]
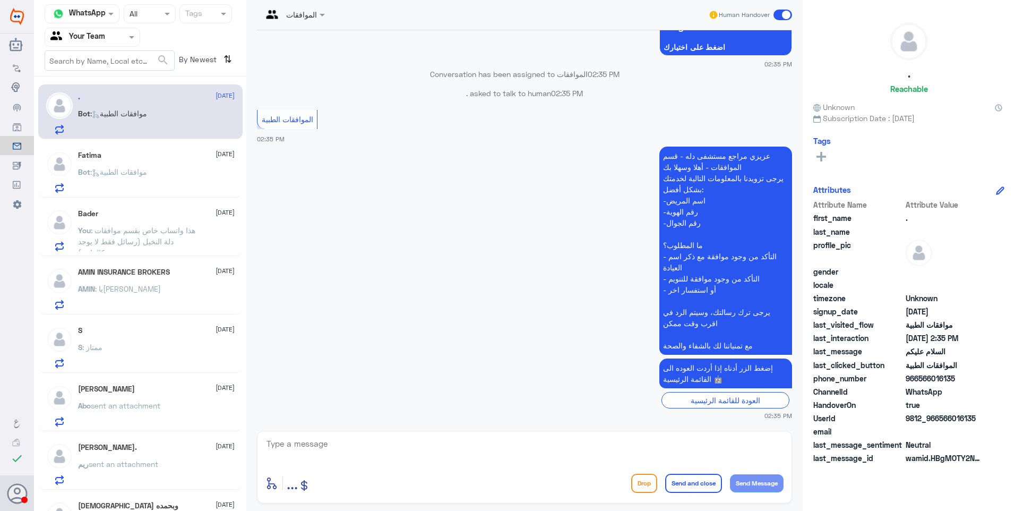
click at [169, 180] on div "Bot : موافقات الطبية" at bounding box center [156, 181] width 157 height 24
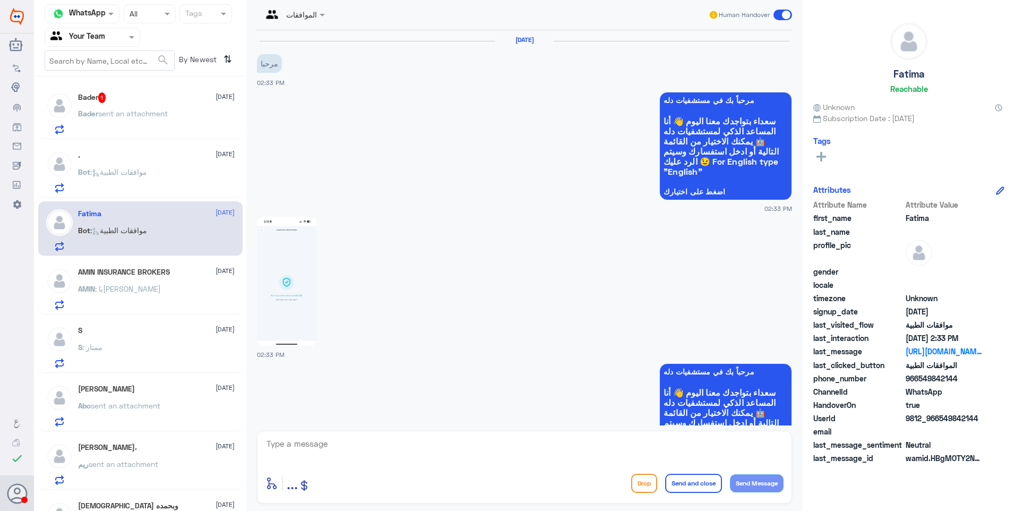
click at [298, 275] on img at bounding box center [286, 281] width 59 height 129
click at [155, 163] on div ". [DATE] Bot : موافقات الطبية" at bounding box center [156, 172] width 157 height 42
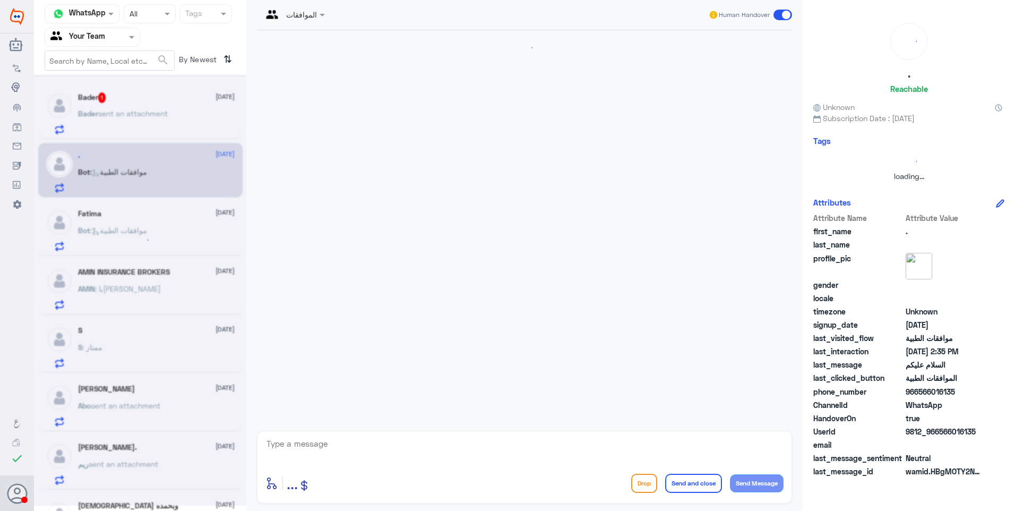
click at [181, 111] on div at bounding box center [140, 289] width 212 height 431
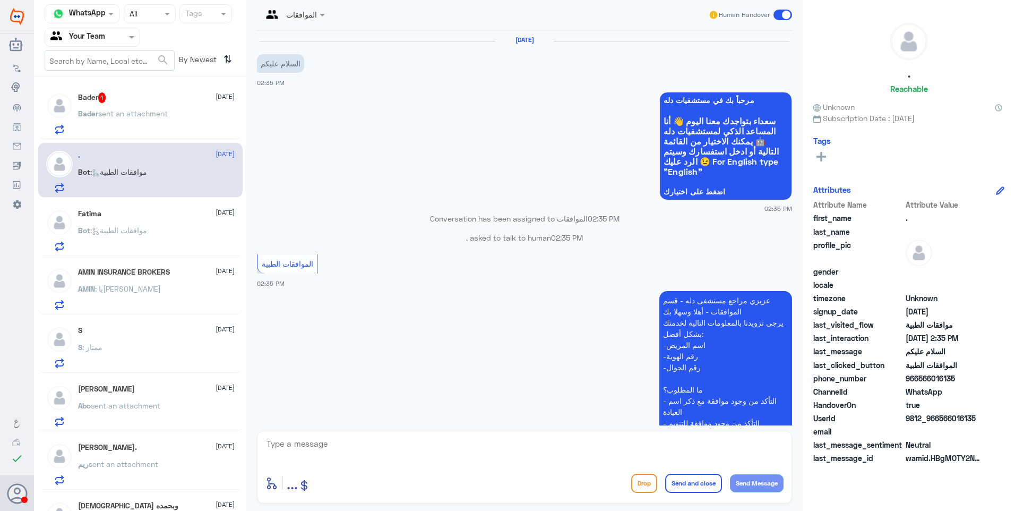
scroll to position [144, 0]
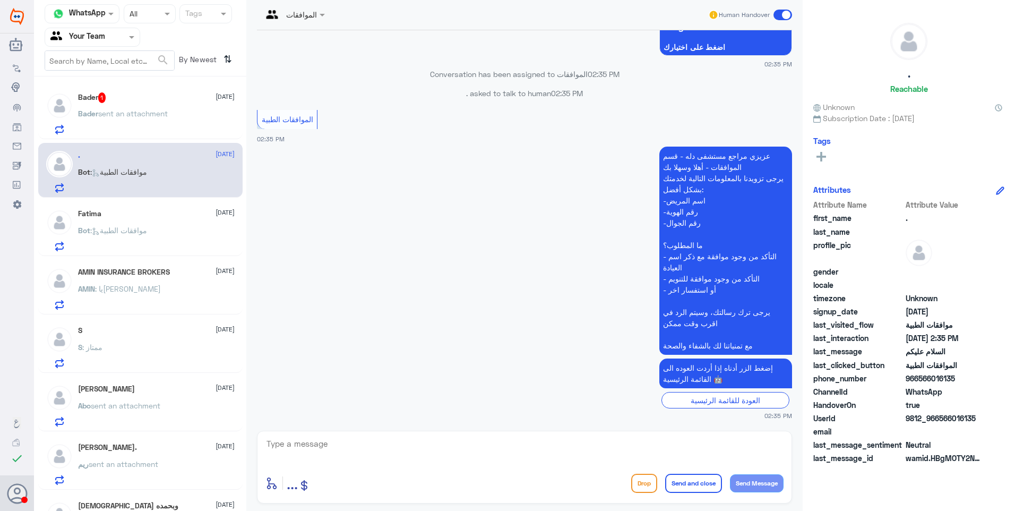
click at [219, 116] on div "Bader sent an attachment" at bounding box center [156, 122] width 157 height 24
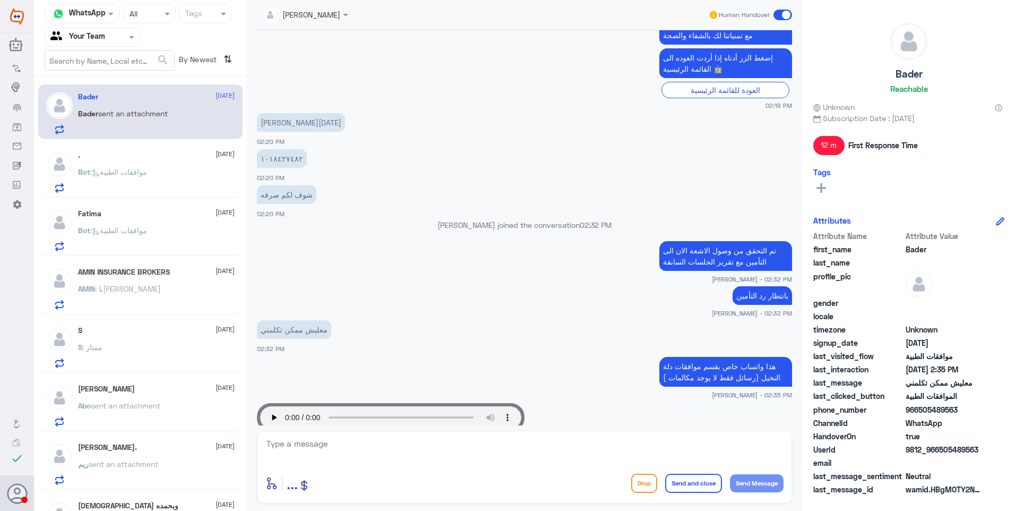
scroll to position [646, 0]
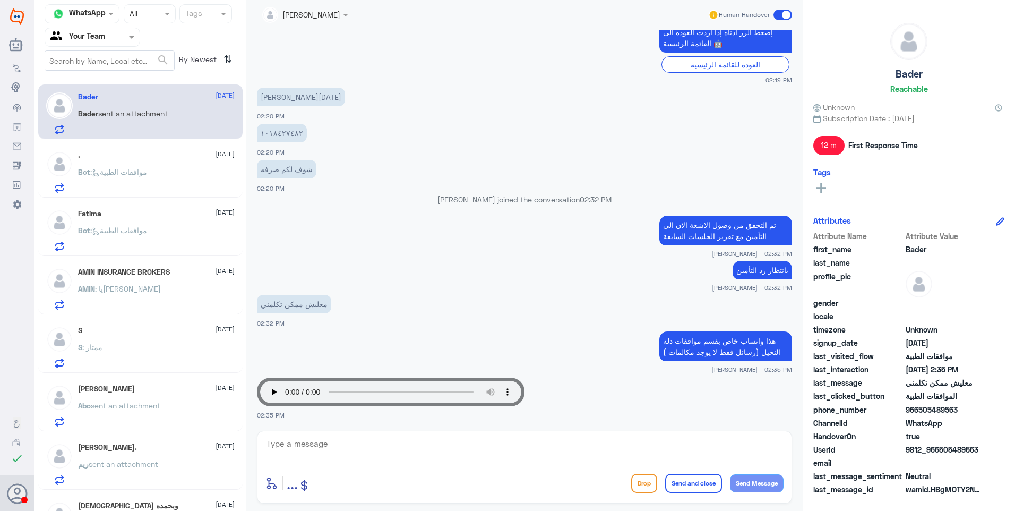
click at [464, 278] on app-msgs-text "بانتظار رد التأمين" at bounding box center [524, 271] width 535 height 20
click at [157, 164] on div ". [DATE] Bot : موافقات الطبية" at bounding box center [156, 172] width 157 height 42
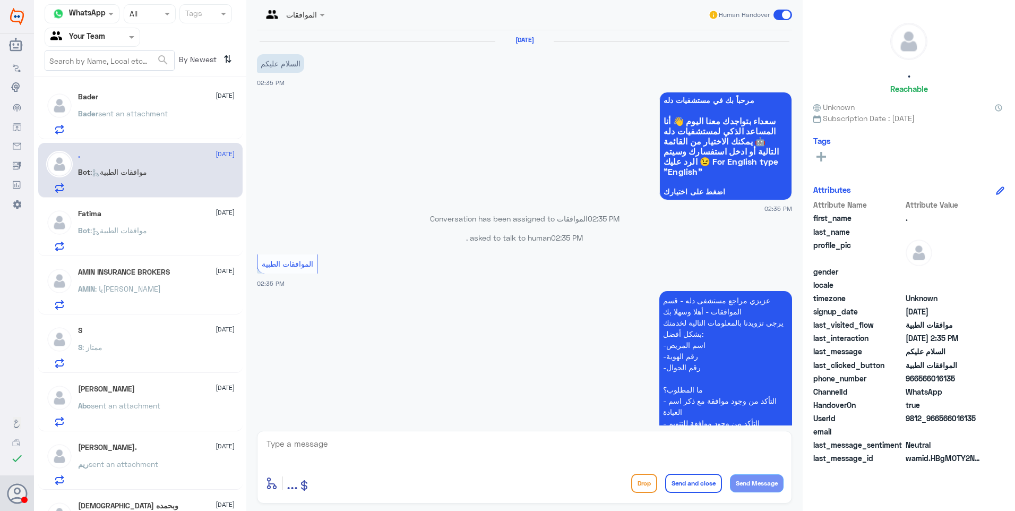
scroll to position [144, 0]
